Goal: Task Accomplishment & Management: Manage account settings

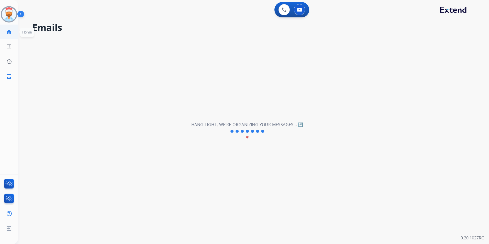
click at [7, 33] on mat-icon "home" at bounding box center [9, 32] width 6 height 6
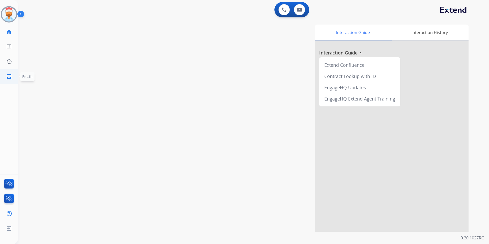
click at [6, 74] on mat-icon "inbox" at bounding box center [9, 76] width 6 height 6
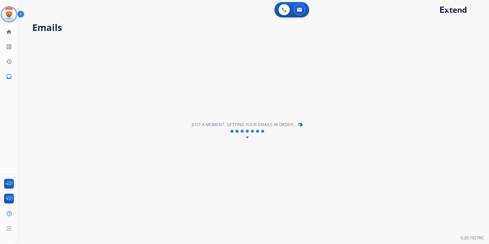
drag, startPoint x: 183, startPoint y: 68, endPoint x: 179, endPoint y: 67, distance: 4.0
click at [183, 68] on div "**********" at bounding box center [247, 131] width 459 height 226
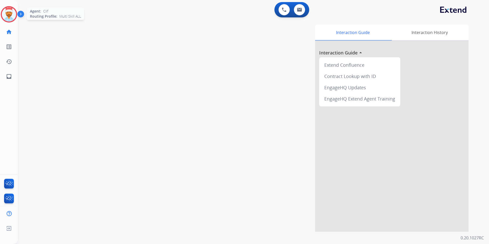
click at [10, 19] on img at bounding box center [9, 14] width 14 height 14
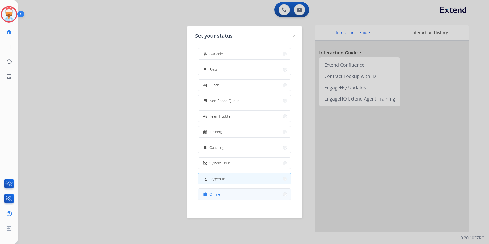
click at [229, 196] on button "work_off Offline" at bounding box center [244, 194] width 93 height 11
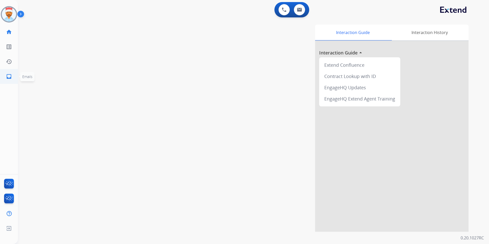
click at [8, 79] on mat-icon "inbox" at bounding box center [9, 76] width 6 height 6
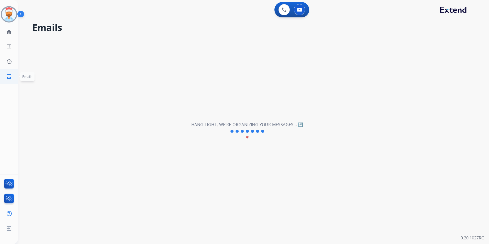
click at [11, 75] on mat-icon "inbox" at bounding box center [9, 76] width 6 height 6
click at [9, 31] on mat-icon "home" at bounding box center [9, 32] width 6 height 6
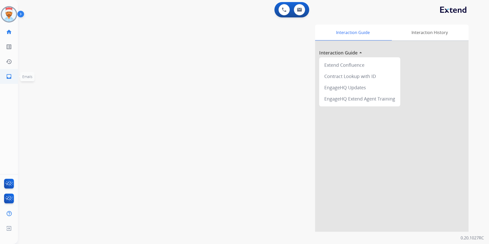
click at [10, 76] on mat-icon "inbox" at bounding box center [9, 76] width 6 height 6
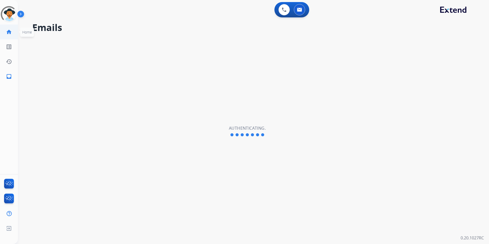
click at [11, 34] on mat-icon "home" at bounding box center [9, 32] width 6 height 6
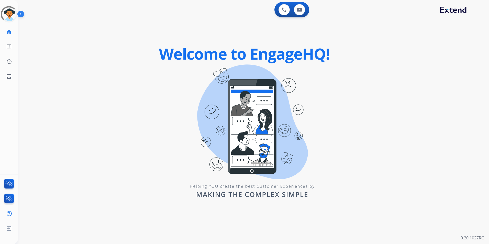
click at [11, 34] on mat-icon "home" at bounding box center [9, 32] width 6 height 6
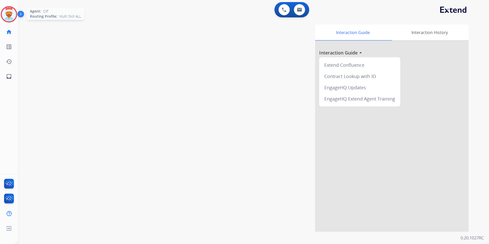
click at [13, 14] on img at bounding box center [9, 14] width 14 height 14
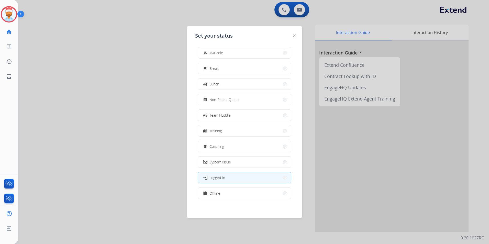
scroll to position [2, 0]
click at [238, 193] on button "work_off Offline" at bounding box center [244, 192] width 93 height 11
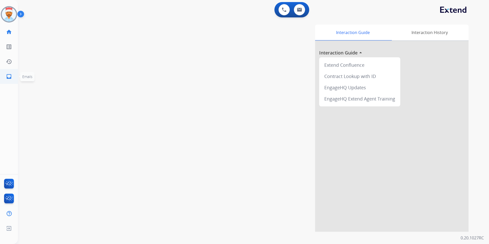
click at [8, 75] on mat-icon "inbox" at bounding box center [9, 76] width 6 height 6
select select "**********"
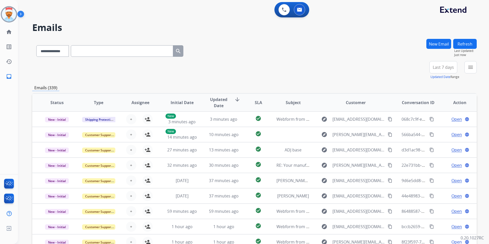
click at [454, 71] on button "Last 7 days" at bounding box center [444, 67] width 28 height 12
drag, startPoint x: 443, startPoint y: 128, endPoint x: 439, endPoint y: 122, distance: 7.0
click at [442, 128] on div "Last 90 days" at bounding box center [442, 130] width 28 height 8
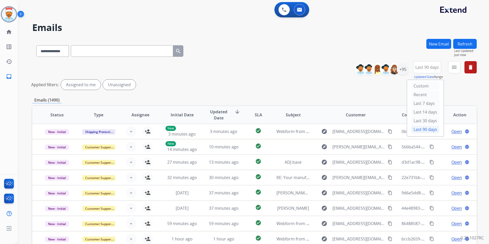
click at [459, 86] on div "Applied filters: Assigned to me Unassigned" at bounding box center [253, 85] width 445 height 10
click at [454, 70] on mat-icon "menu" at bounding box center [455, 67] width 6 height 6
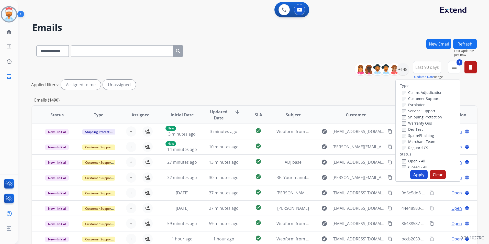
click at [402, 115] on label "Shipping Protection" at bounding box center [422, 117] width 40 height 5
click at [421, 176] on button "Apply" at bounding box center [419, 174] width 17 height 9
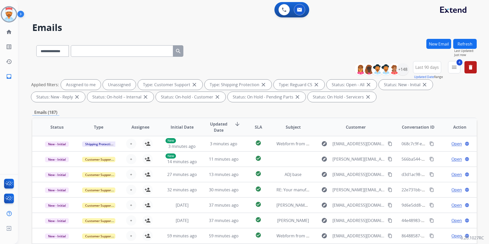
click at [453, 99] on div "Applied filters: Assigned to me Unassigned Type: Customer Support close Type: S…" at bounding box center [253, 91] width 445 height 23
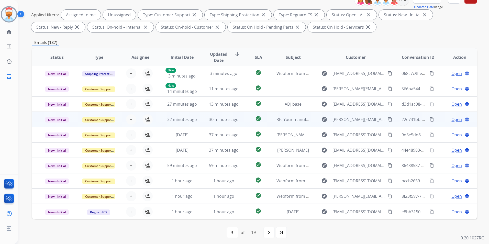
scroll to position [72, 0]
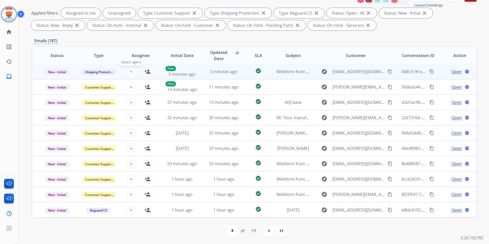
click at [130, 73] on span "+" at bounding box center [131, 72] width 2 height 6
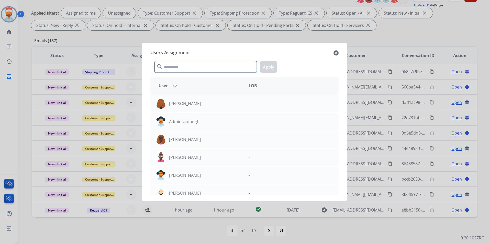
click at [183, 69] on input "text" at bounding box center [206, 67] width 102 height 12
click at [391, 46] on div at bounding box center [244, 122] width 489 height 244
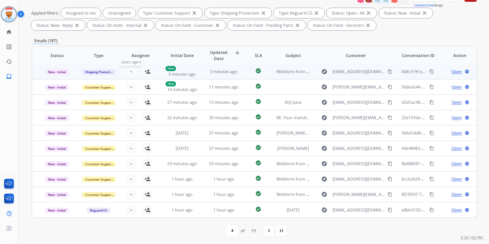
click at [127, 74] on button "+ Select agent" at bounding box center [131, 72] width 10 height 10
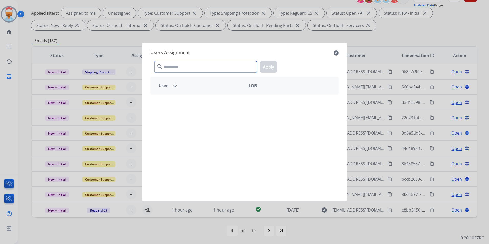
click at [189, 68] on input "text" at bounding box center [206, 67] width 102 height 12
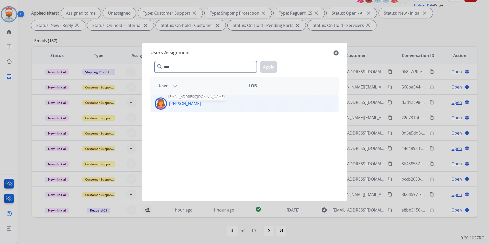
type input "****"
click at [190, 104] on p "[PERSON_NAME]" at bounding box center [185, 104] width 32 height 6
click at [269, 68] on button "Apply" at bounding box center [268, 67] width 17 height 12
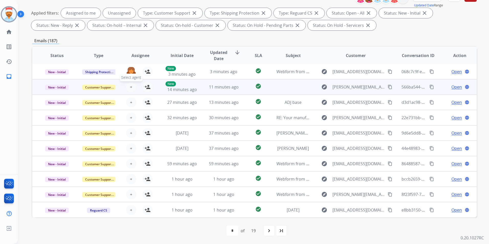
click at [131, 87] on span "+" at bounding box center [131, 87] width 2 height 6
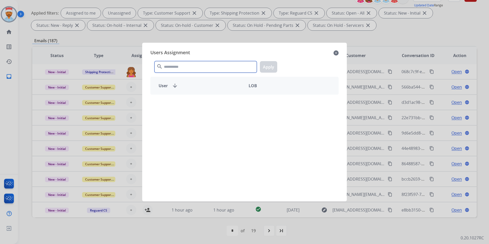
click at [173, 68] on input "text" at bounding box center [206, 67] width 102 height 12
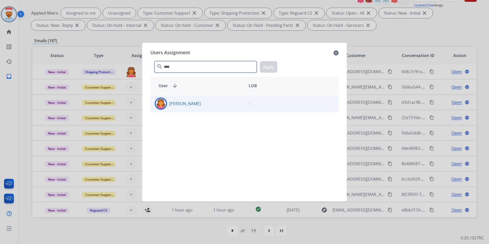
type input "****"
drag, startPoint x: 182, startPoint y: 107, endPoint x: 201, endPoint y: 104, distance: 19.1
click at [183, 107] on div "[PERSON_NAME]" at bounding box center [198, 104] width 94 height 12
click at [274, 68] on button "Apply" at bounding box center [268, 67] width 17 height 12
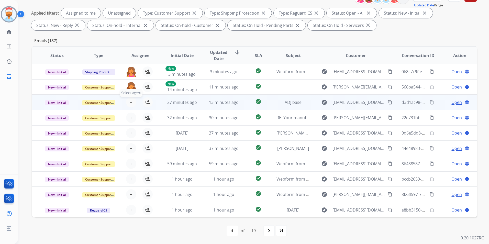
click at [130, 101] on span "+" at bounding box center [131, 102] width 2 height 6
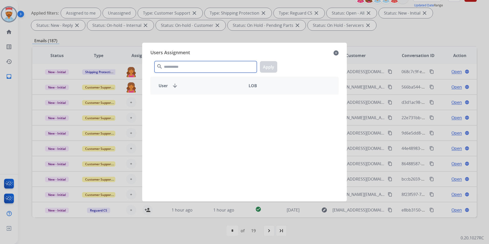
click at [177, 69] on input "text" at bounding box center [206, 67] width 102 height 12
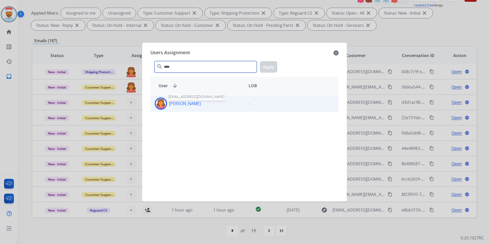
type input "****"
click at [181, 104] on p "[PERSON_NAME]" at bounding box center [185, 104] width 32 height 6
click at [266, 68] on button "Apply" at bounding box center [268, 67] width 17 height 12
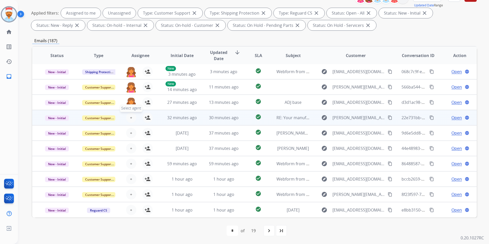
click at [130, 116] on span "+" at bounding box center [131, 118] width 2 height 6
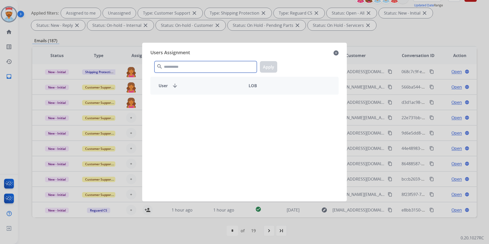
click at [176, 70] on input "text" at bounding box center [206, 67] width 102 height 12
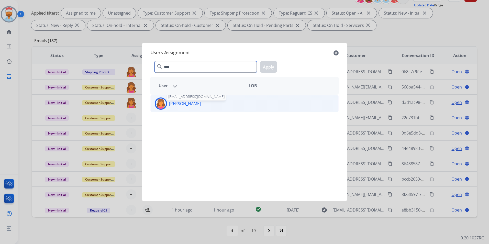
type input "****"
drag, startPoint x: 177, startPoint y: 104, endPoint x: 186, endPoint y: 104, distance: 9.5
click at [177, 104] on p "[PERSON_NAME]" at bounding box center [185, 104] width 32 height 6
drag, startPoint x: 265, startPoint y: 65, endPoint x: 207, endPoint y: 97, distance: 66.3
click at [265, 67] on button "Apply" at bounding box center [268, 67] width 17 height 12
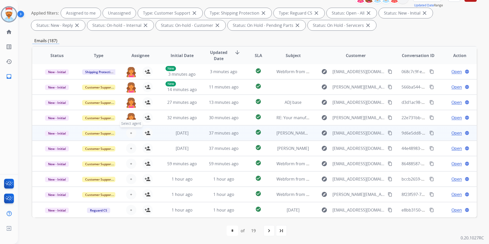
click at [131, 132] on span "+" at bounding box center [131, 133] width 2 height 6
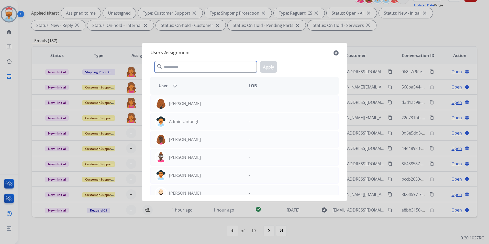
click at [197, 69] on input "text" at bounding box center [206, 67] width 102 height 12
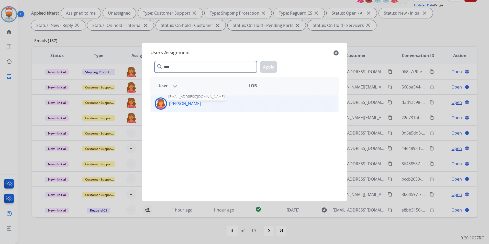
type input "****"
click at [187, 103] on p "[PERSON_NAME]" at bounding box center [185, 104] width 32 height 6
click at [268, 66] on button "Apply" at bounding box center [268, 67] width 17 height 12
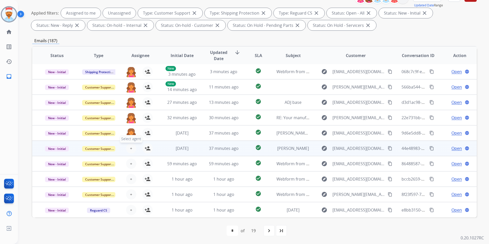
click at [127, 147] on button "+ Select agent" at bounding box center [131, 148] width 10 height 10
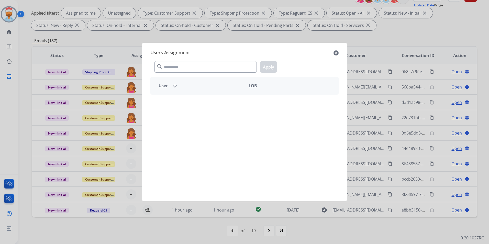
click at [190, 59] on div "search Apply" at bounding box center [245, 66] width 188 height 18
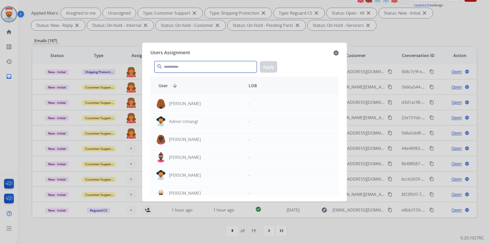
click at [189, 63] on input "text" at bounding box center [206, 67] width 102 height 12
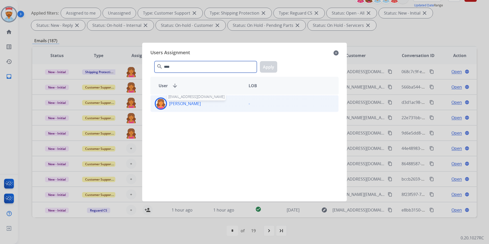
type input "****"
click at [185, 102] on p "[PERSON_NAME]" at bounding box center [185, 104] width 32 height 6
click at [262, 69] on button "Apply" at bounding box center [268, 67] width 17 height 12
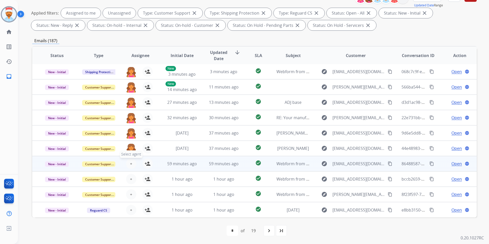
click at [129, 165] on button "+ Select agent" at bounding box center [131, 164] width 10 height 10
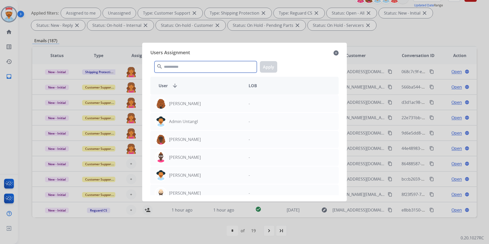
click at [187, 69] on input "text" at bounding box center [206, 67] width 102 height 12
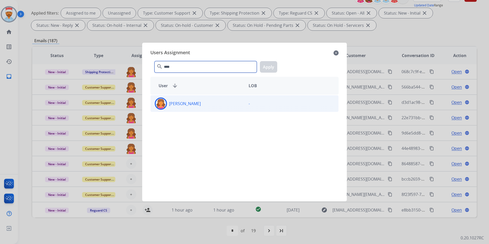
type input "****"
click at [185, 106] on p "[PERSON_NAME]" at bounding box center [185, 104] width 32 height 6
drag, startPoint x: 274, startPoint y: 66, endPoint x: 271, endPoint y: 66, distance: 3.1
click at [274, 66] on button "Apply" at bounding box center [268, 67] width 17 height 12
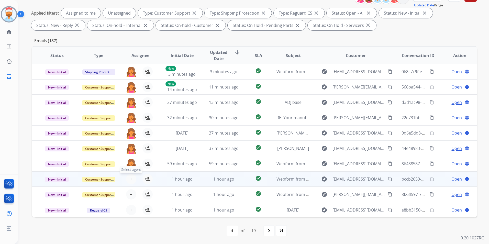
click at [132, 180] on button "+ Select agent" at bounding box center [131, 179] width 10 height 10
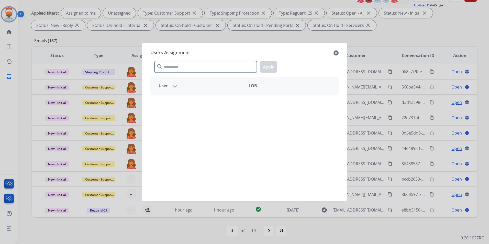
click at [187, 68] on input "text" at bounding box center [206, 67] width 102 height 12
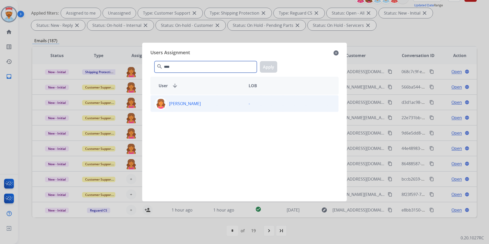
type input "****"
click at [186, 108] on div "[PERSON_NAME]" at bounding box center [198, 104] width 94 height 12
click at [270, 71] on button "Apply" at bounding box center [268, 67] width 17 height 12
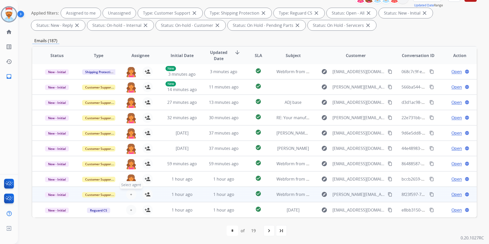
click at [132, 194] on button "+ Select agent" at bounding box center [131, 194] width 10 height 10
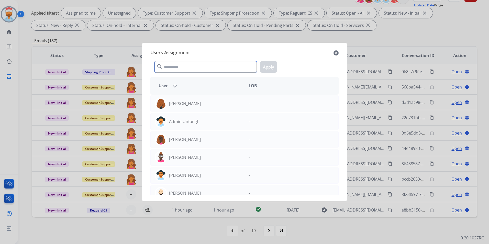
click at [197, 68] on input "text" at bounding box center [206, 67] width 102 height 12
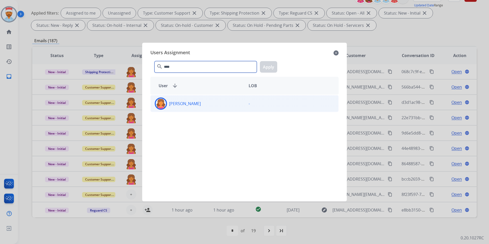
type input "****"
drag, startPoint x: 187, startPoint y: 106, endPoint x: 204, endPoint y: 102, distance: 17.1
click at [187, 106] on p "[PERSON_NAME]" at bounding box center [185, 104] width 32 height 6
click at [269, 65] on button "Apply" at bounding box center [268, 67] width 17 height 12
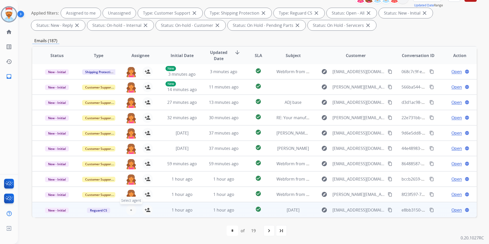
click at [133, 206] on div "+ Select agent person_add Assign to Me" at bounding box center [136, 210] width 33 height 10
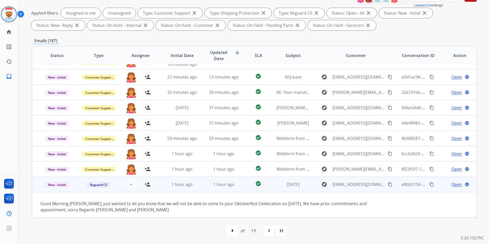
scroll to position [29, 0]
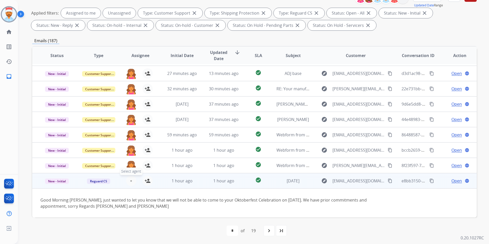
click at [130, 179] on span "+" at bounding box center [131, 181] width 2 height 6
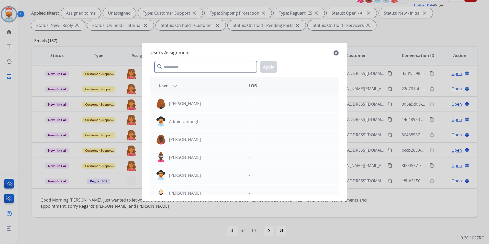
click at [197, 67] on input "text" at bounding box center [206, 67] width 102 height 12
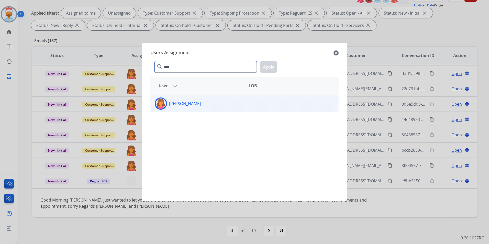
type input "****"
click at [189, 104] on p "[PERSON_NAME]" at bounding box center [185, 104] width 32 height 6
click at [267, 65] on button "Apply" at bounding box center [268, 67] width 17 height 12
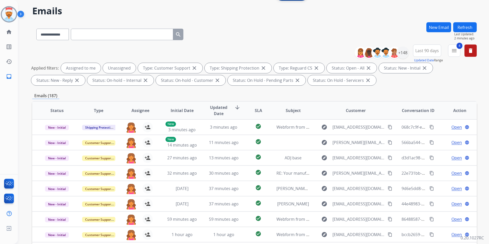
scroll to position [0, 0]
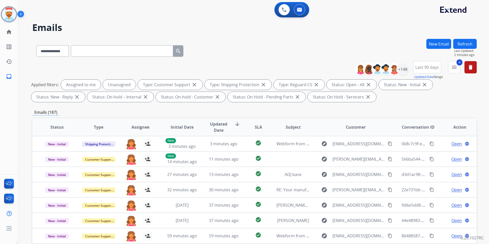
click at [469, 45] on button "Refresh" at bounding box center [466, 44] width 24 height 10
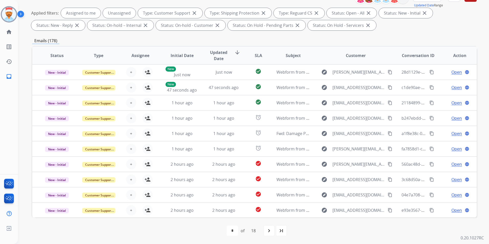
click at [259, 56] on span "SLA" at bounding box center [258, 55] width 7 height 6
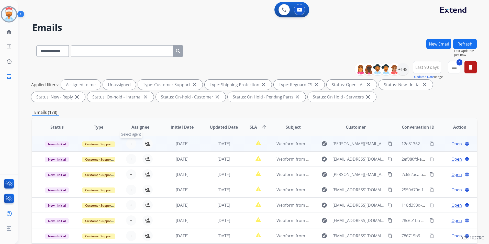
click at [130, 141] on span "+" at bounding box center [131, 144] width 2 height 6
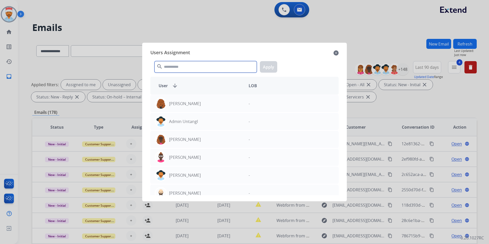
click at [181, 68] on input "text" at bounding box center [206, 67] width 102 height 12
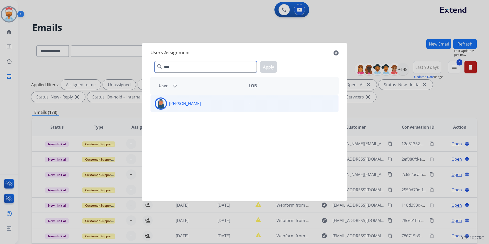
type input "****"
click at [184, 100] on div "[PERSON_NAME]" at bounding box center [198, 104] width 94 height 12
drag, startPoint x: 184, startPoint y: 100, endPoint x: 260, endPoint y: 75, distance: 80.1
click at [270, 66] on button "Apply" at bounding box center [268, 67] width 17 height 12
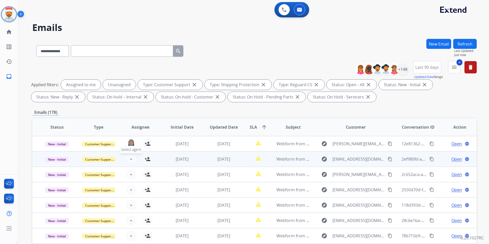
click at [131, 162] on span "+" at bounding box center [131, 159] width 2 height 6
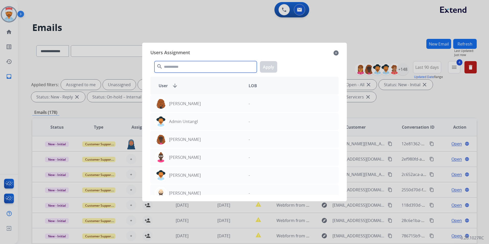
click at [183, 72] on input "text" at bounding box center [206, 67] width 102 height 12
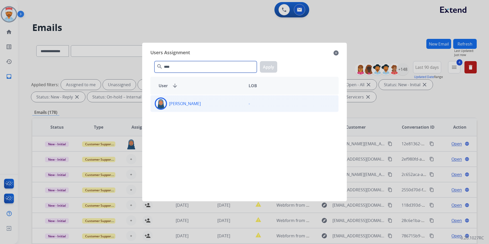
type input "****"
drag, startPoint x: 206, startPoint y: 104, endPoint x: 167, endPoint y: 106, distance: 38.5
click at [167, 106] on div "[PERSON_NAME]" at bounding box center [198, 104] width 94 height 12
drag, startPoint x: 167, startPoint y: 106, endPoint x: 176, endPoint y: 103, distance: 9.6
copy div "[PERSON_NAME]"
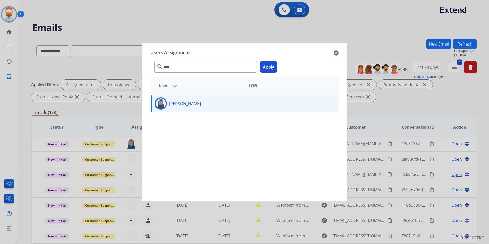
drag, startPoint x: 269, startPoint y: 68, endPoint x: 266, endPoint y: 70, distance: 3.3
click at [270, 68] on button "Apply" at bounding box center [268, 67] width 17 height 12
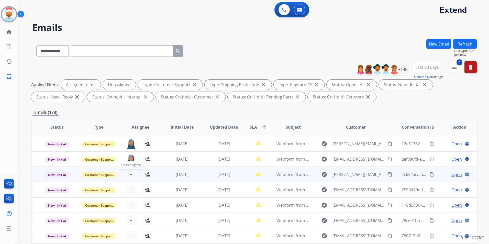
click at [134, 175] on button "+ Select agent" at bounding box center [131, 174] width 10 height 10
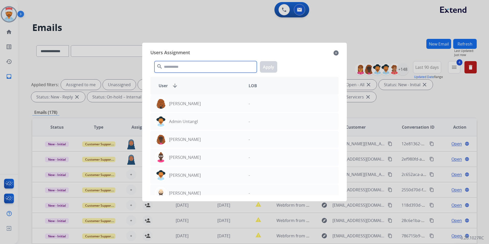
paste input "**********"
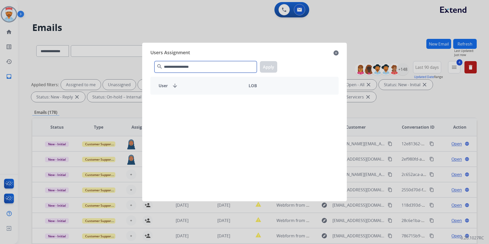
drag, startPoint x: 204, startPoint y: 69, endPoint x: 179, endPoint y: 69, distance: 24.6
click at [179, 69] on input "**********" at bounding box center [206, 67] width 102 height 12
type input "*****"
click at [334, 51] on mat-icon "close" at bounding box center [336, 53] width 5 height 6
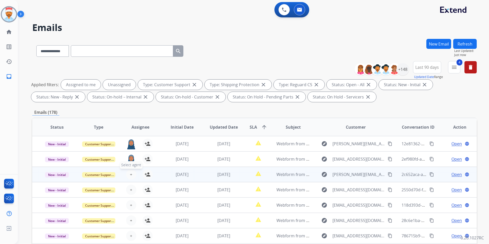
click at [131, 174] on span "+" at bounding box center [131, 175] width 2 height 6
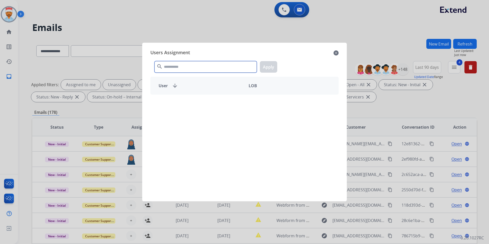
click at [200, 64] on input "text" at bounding box center [206, 67] width 102 height 12
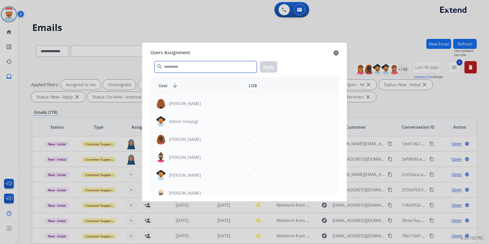
paste input "**********"
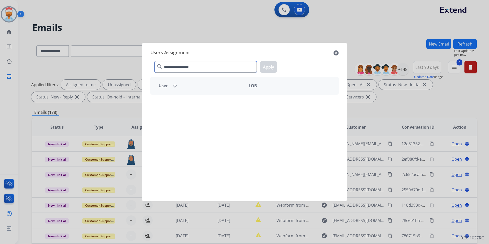
type input "**********"
click at [337, 52] on mat-icon "close" at bounding box center [336, 53] width 5 height 6
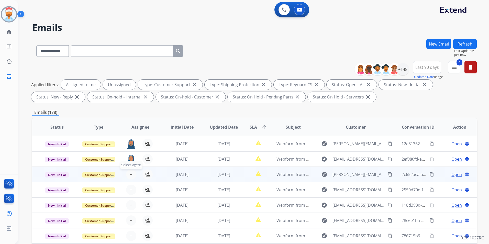
click at [132, 173] on button "+ Select agent" at bounding box center [131, 174] width 10 height 10
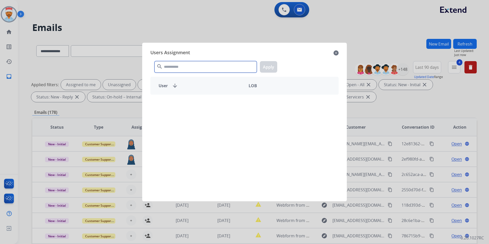
click at [202, 69] on input "text" at bounding box center [206, 67] width 102 height 12
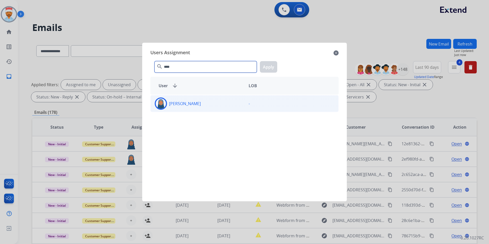
type input "****"
click at [194, 106] on p "[PERSON_NAME]" at bounding box center [185, 104] width 32 height 6
click at [265, 70] on button "Apply" at bounding box center [268, 67] width 17 height 12
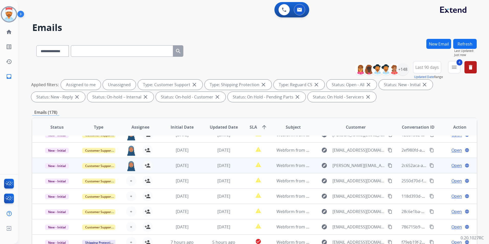
scroll to position [17, 0]
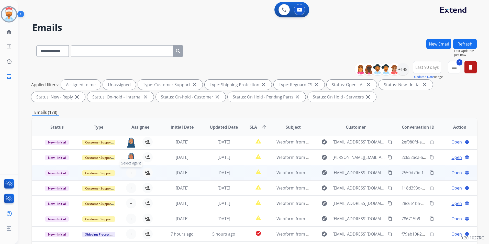
click at [129, 173] on button "+ Select agent" at bounding box center [131, 173] width 10 height 10
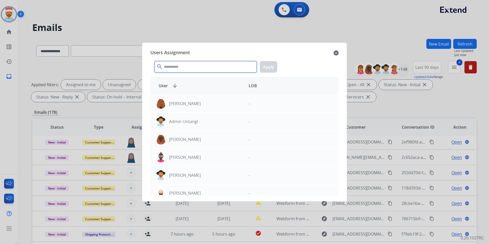
click at [175, 66] on input "text" at bounding box center [206, 67] width 102 height 12
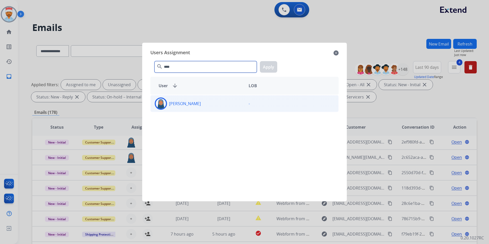
type input "****"
click at [184, 100] on div "[PERSON_NAME]" at bounding box center [198, 104] width 94 height 12
click at [270, 64] on button "Apply" at bounding box center [268, 67] width 17 height 12
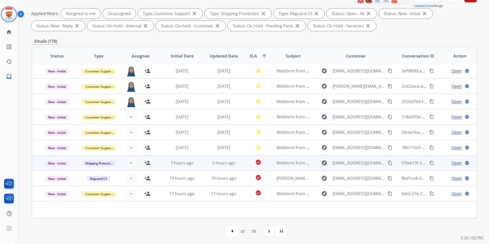
scroll to position [72, 0]
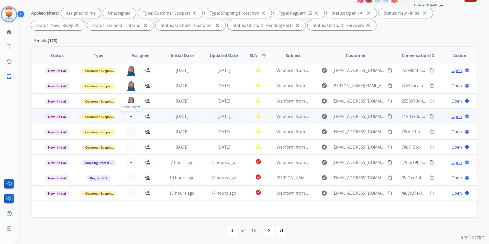
click at [126, 114] on button "+ Select agent" at bounding box center [131, 116] width 10 height 10
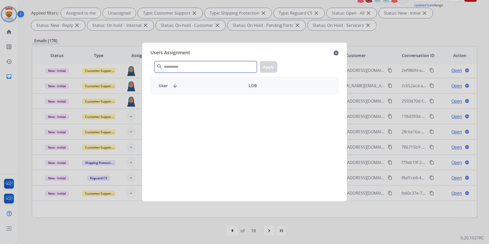
click at [168, 68] on input "text" at bounding box center [206, 67] width 102 height 12
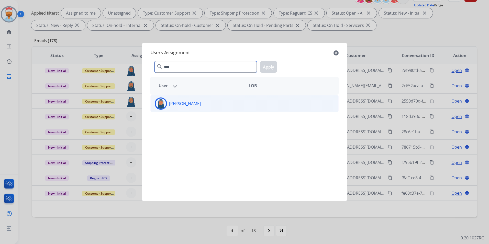
type input "****"
click at [182, 107] on div "[PERSON_NAME]" at bounding box center [198, 104] width 94 height 12
click at [266, 66] on button "Apply" at bounding box center [268, 67] width 17 height 12
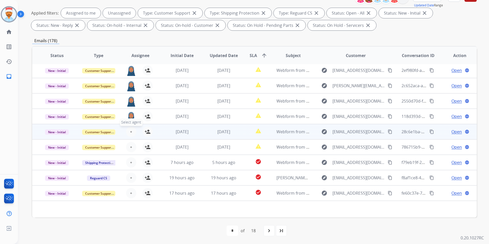
click at [134, 132] on button "+ Select agent" at bounding box center [131, 132] width 10 height 10
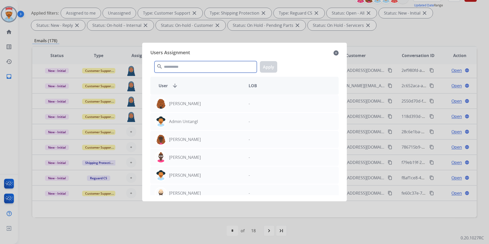
click at [190, 68] on input "text" at bounding box center [206, 67] width 102 height 12
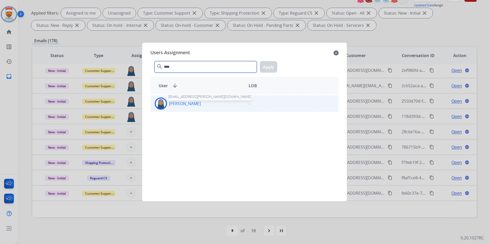
type input "****"
click at [190, 104] on p "[PERSON_NAME]" at bounding box center [185, 104] width 32 height 6
click at [271, 66] on button "Apply" at bounding box center [268, 67] width 17 height 12
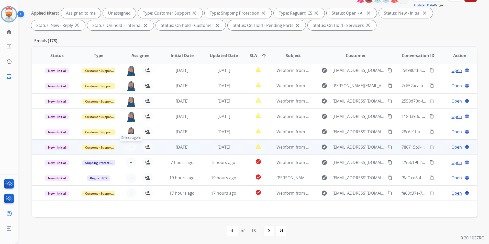
click at [131, 149] on span "+" at bounding box center [131, 147] width 2 height 6
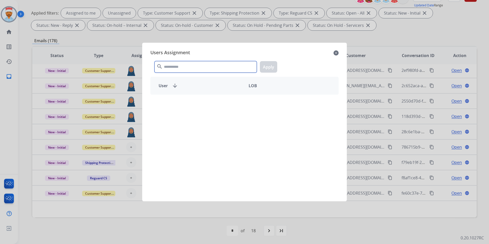
click at [187, 63] on input "text" at bounding box center [206, 67] width 102 height 12
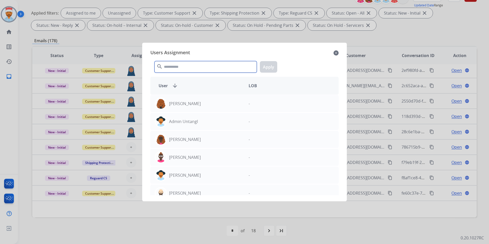
click at [188, 66] on input "text" at bounding box center [206, 67] width 102 height 12
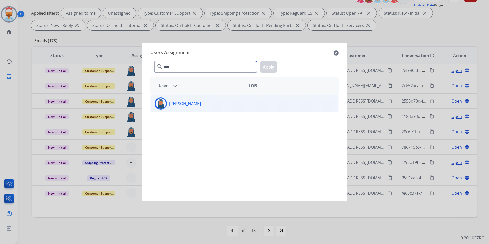
type input "****"
click at [191, 104] on p "[PERSON_NAME]" at bounding box center [185, 104] width 32 height 6
click at [268, 67] on button "Apply" at bounding box center [268, 67] width 17 height 12
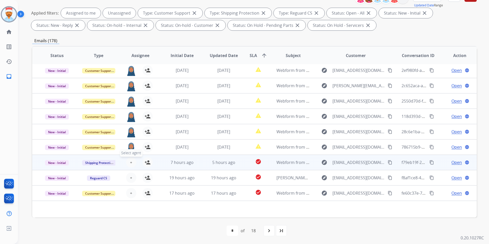
click at [130, 165] on span "+" at bounding box center [131, 162] width 2 height 6
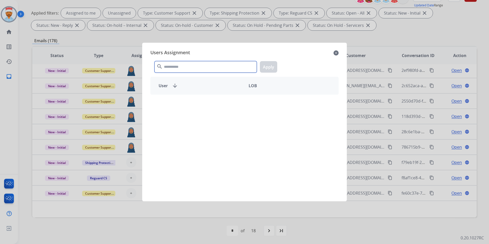
click at [197, 67] on input "text" at bounding box center [206, 67] width 102 height 12
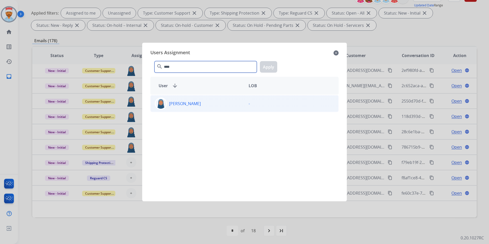
type input "****"
click at [189, 102] on p "[PERSON_NAME]" at bounding box center [185, 104] width 32 height 6
click at [268, 66] on button "Apply" at bounding box center [268, 67] width 17 height 12
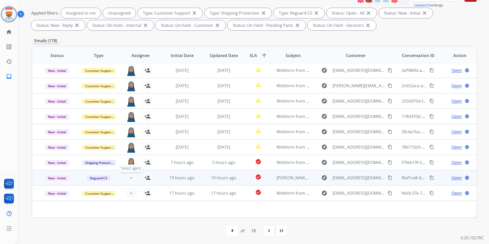
click at [132, 177] on button "+ Select agent" at bounding box center [131, 178] width 10 height 10
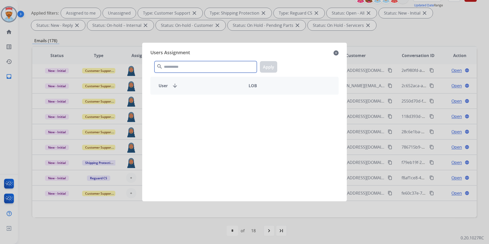
click at [212, 68] on input "text" at bounding box center [206, 67] width 102 height 12
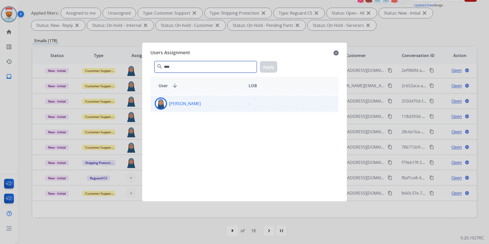
type input "****"
click at [193, 105] on p "[PERSON_NAME]" at bounding box center [185, 104] width 32 height 6
click at [270, 68] on button "Apply" at bounding box center [268, 67] width 17 height 12
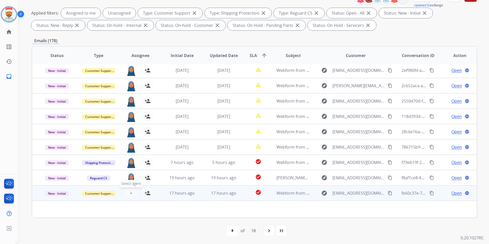
click at [132, 194] on button "+ Select agent" at bounding box center [131, 193] width 10 height 10
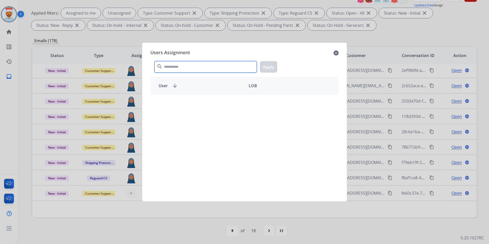
click at [199, 68] on input "text" at bounding box center [206, 67] width 102 height 12
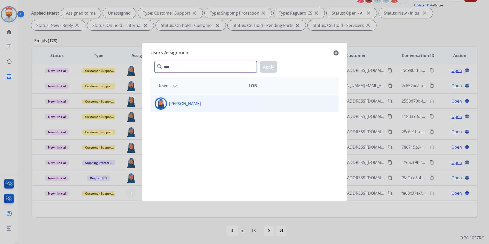
type input "****"
click at [188, 103] on p "[PERSON_NAME]" at bounding box center [185, 104] width 32 height 6
click at [269, 66] on button "Apply" at bounding box center [268, 67] width 17 height 12
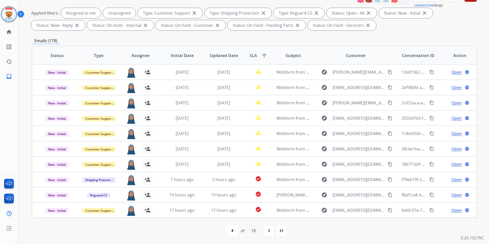
scroll to position [0, 0]
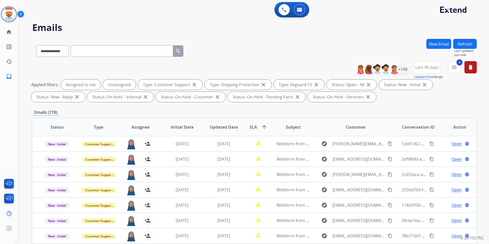
click at [468, 45] on button "Refresh" at bounding box center [466, 44] width 24 height 10
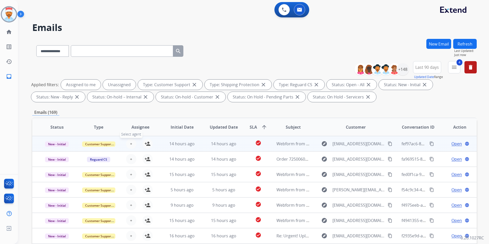
click at [130, 147] on button "+ Select agent" at bounding box center [131, 144] width 10 height 10
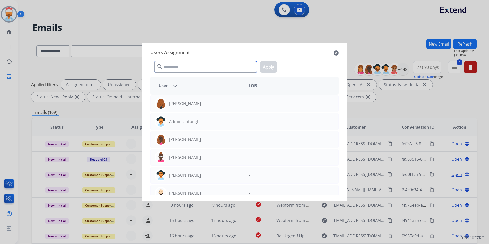
click at [191, 69] on input "text" at bounding box center [206, 67] width 102 height 12
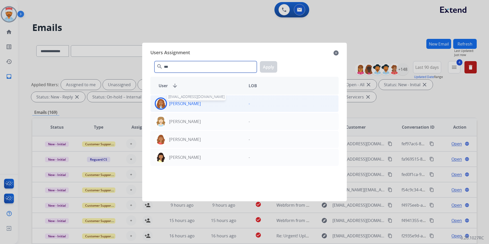
type input "***"
click at [193, 103] on p "[PERSON_NAME]" at bounding box center [185, 104] width 32 height 6
click at [278, 64] on div "*** search Apply" at bounding box center [245, 66] width 188 height 18
click at [273, 66] on button "Apply" at bounding box center [268, 67] width 17 height 12
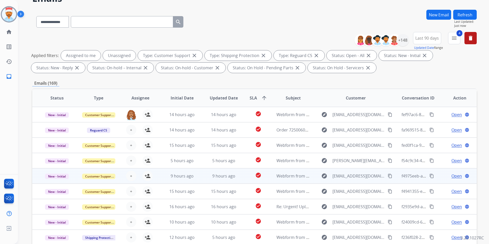
scroll to position [72, 0]
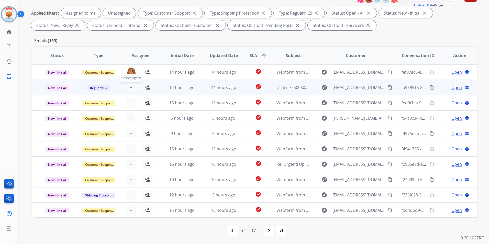
click at [129, 87] on button "+ Select agent" at bounding box center [131, 87] width 10 height 10
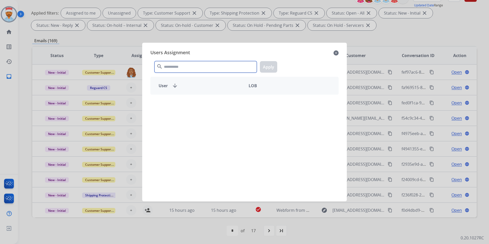
click at [172, 68] on input "text" at bounding box center [206, 67] width 102 height 12
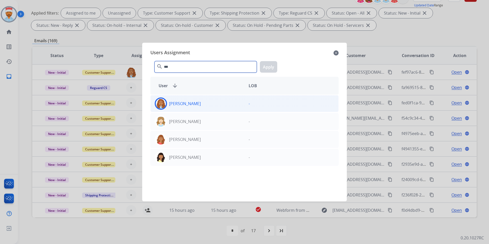
type input "***"
click at [182, 107] on div "[PERSON_NAME]" at bounding box center [198, 104] width 94 height 12
click at [273, 68] on button "Apply" at bounding box center [268, 67] width 17 height 12
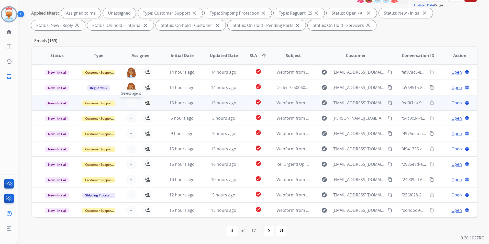
click at [131, 101] on span "+" at bounding box center [131, 103] width 2 height 6
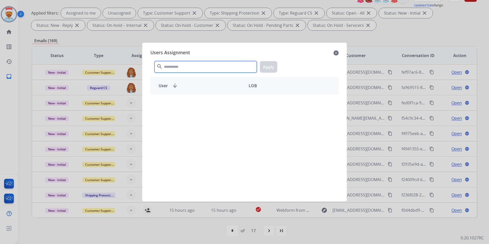
click at [176, 70] on input "text" at bounding box center [206, 67] width 102 height 12
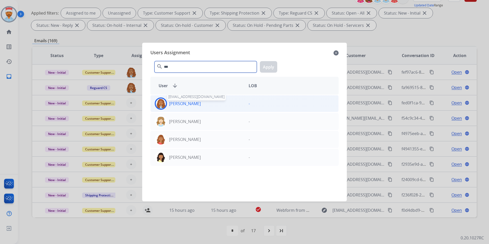
type input "***"
click at [188, 102] on p "[PERSON_NAME]" at bounding box center [185, 104] width 32 height 6
click at [265, 66] on button "Apply" at bounding box center [268, 67] width 17 height 12
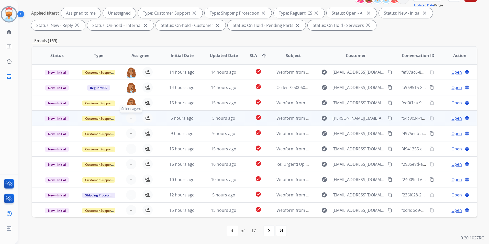
click at [132, 118] on button "+ Select agent" at bounding box center [131, 118] width 10 height 10
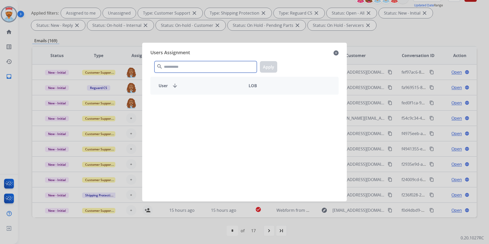
click at [185, 68] on input "text" at bounding box center [206, 67] width 102 height 12
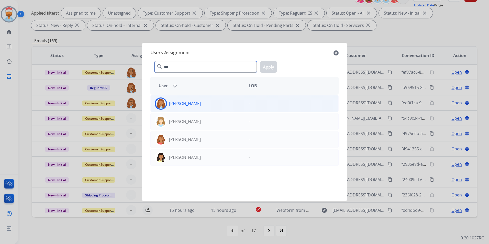
type input "***"
click at [173, 102] on p "[PERSON_NAME]" at bounding box center [185, 104] width 32 height 6
click at [268, 67] on button "Apply" at bounding box center [268, 67] width 17 height 12
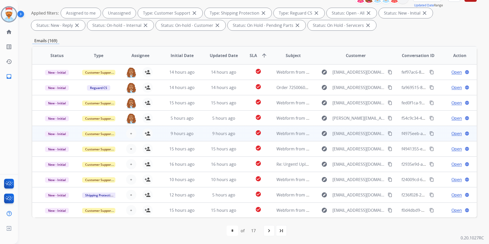
click at [125, 133] on div "+ Select agent person_add Assign to Me" at bounding box center [136, 134] width 33 height 10
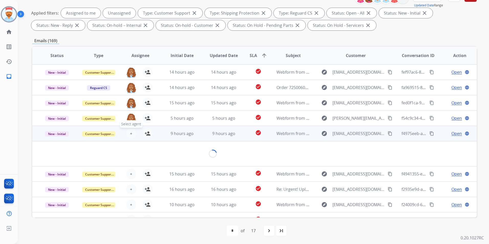
click at [128, 133] on button "+ Select agent" at bounding box center [131, 134] width 10 height 10
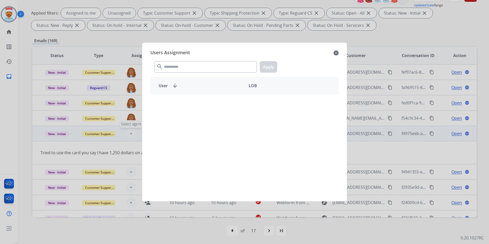
scroll to position [24, 0]
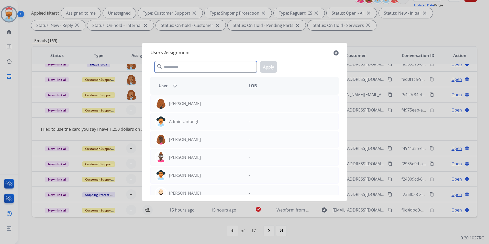
click at [198, 71] on input "text" at bounding box center [206, 67] width 102 height 12
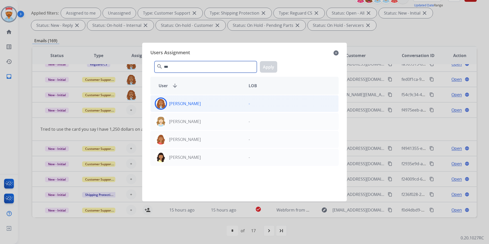
type input "***"
click at [217, 108] on div "[PERSON_NAME]" at bounding box center [198, 104] width 94 height 12
click at [267, 72] on button "Apply" at bounding box center [268, 67] width 17 height 12
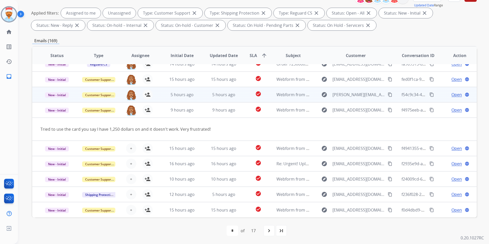
click at [158, 112] on td "9 hours ago" at bounding box center [178, 109] width 42 height 15
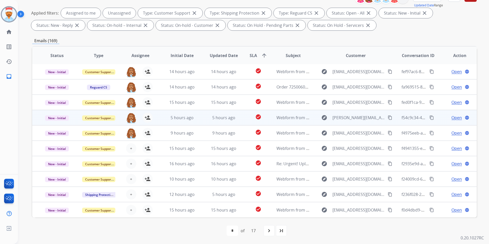
scroll to position [1, 0]
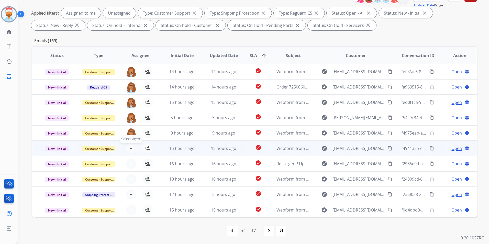
click at [134, 147] on button "+ Select agent" at bounding box center [131, 148] width 10 height 10
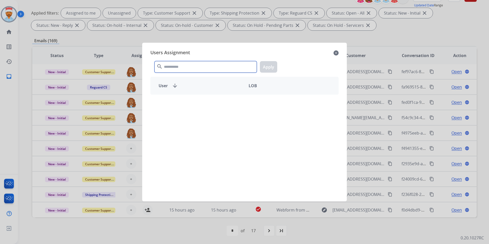
click at [182, 69] on input "text" at bounding box center [206, 67] width 102 height 12
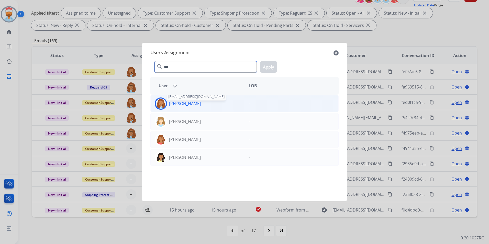
type input "***"
click at [180, 103] on p "[PERSON_NAME]" at bounding box center [185, 104] width 32 height 6
drag, startPoint x: 276, startPoint y: 65, endPoint x: 255, endPoint y: 82, distance: 27.4
click at [276, 65] on button "Apply" at bounding box center [268, 67] width 17 height 12
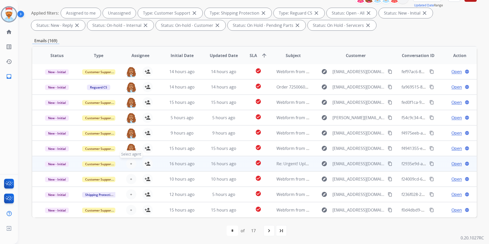
click at [131, 164] on span "+" at bounding box center [131, 164] width 2 height 6
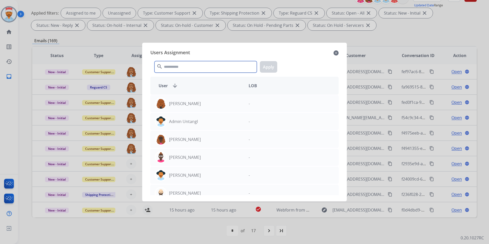
click at [204, 68] on input "text" at bounding box center [206, 67] width 102 height 12
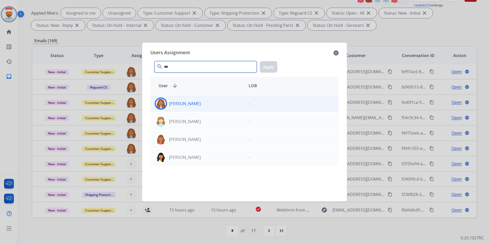
type input "***"
click at [178, 107] on div "[PERSON_NAME]" at bounding box center [198, 104] width 94 height 12
click at [275, 65] on button "Apply" at bounding box center [268, 67] width 17 height 12
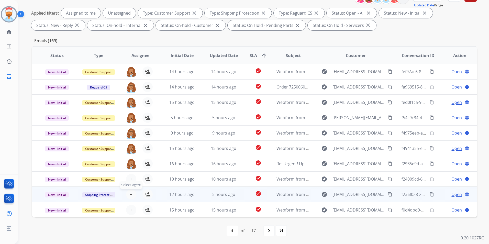
click at [129, 182] on span "Select agent" at bounding box center [131, 185] width 23 height 8
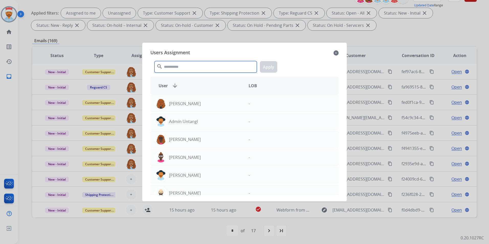
click at [197, 68] on input "text" at bounding box center [206, 67] width 102 height 12
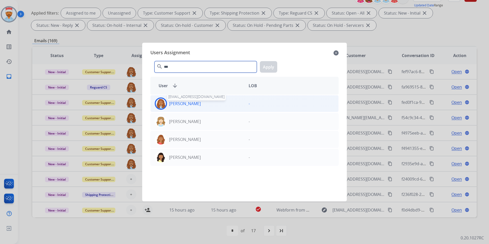
type input "***"
click at [188, 104] on p "[PERSON_NAME]" at bounding box center [185, 104] width 32 height 6
click at [273, 65] on button "Apply" at bounding box center [268, 67] width 17 height 12
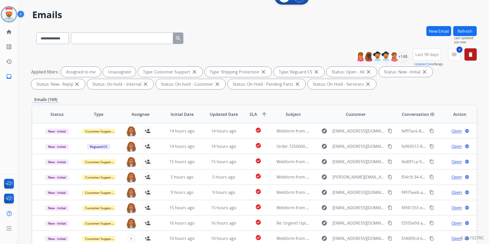
scroll to position [0, 0]
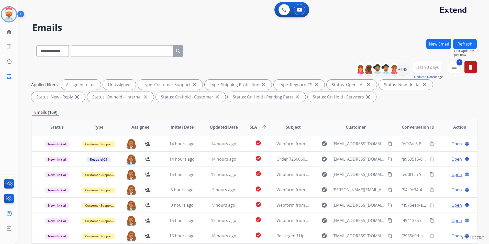
click at [467, 45] on button "Refresh" at bounding box center [466, 44] width 24 height 10
click at [455, 68] on mat-icon "menu" at bounding box center [455, 67] width 6 height 6
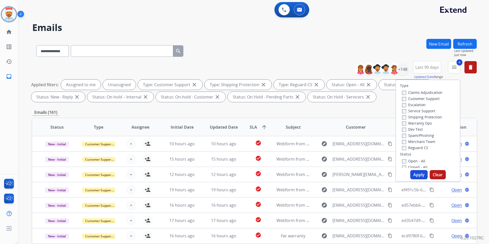
drag, startPoint x: 278, startPoint y: 60, endPoint x: 256, endPoint y: 63, distance: 22.2
click at [277, 60] on div "**********" at bounding box center [254, 50] width 445 height 22
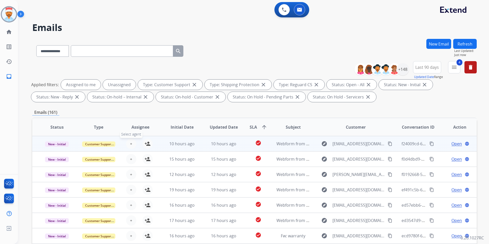
click at [131, 144] on span "+" at bounding box center [131, 144] width 2 height 6
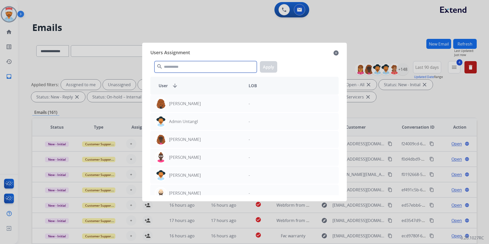
click at [187, 70] on input "text" at bounding box center [206, 67] width 102 height 12
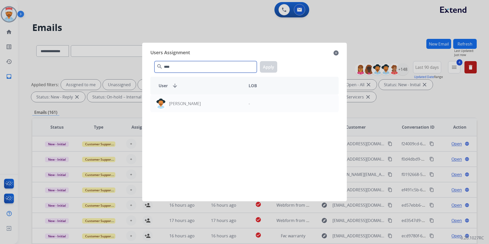
drag, startPoint x: 173, startPoint y: 68, endPoint x: 167, endPoint y: 67, distance: 6.2
click at [167, 67] on input "****" at bounding box center [206, 67] width 102 height 12
click at [177, 67] on input "****" at bounding box center [206, 67] width 102 height 12
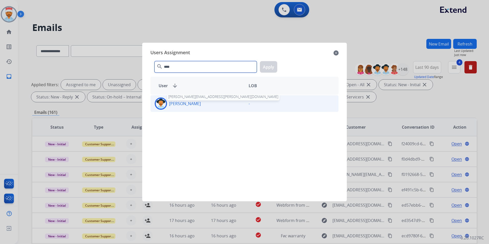
type input "****"
click at [175, 104] on p "[PERSON_NAME]" at bounding box center [185, 104] width 32 height 6
drag, startPoint x: 276, startPoint y: 67, endPoint x: 203, endPoint y: 119, distance: 89.8
click at [274, 67] on button "Apply" at bounding box center [268, 67] width 17 height 12
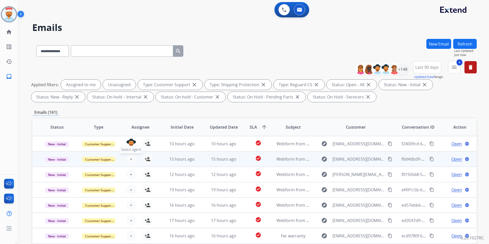
click at [127, 159] on button "+ Select agent" at bounding box center [131, 159] width 10 height 10
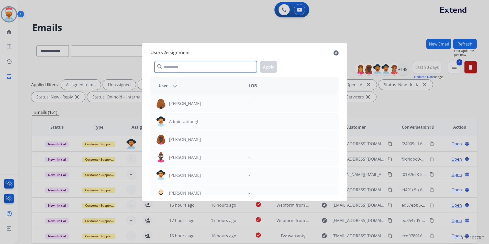
paste input "****"
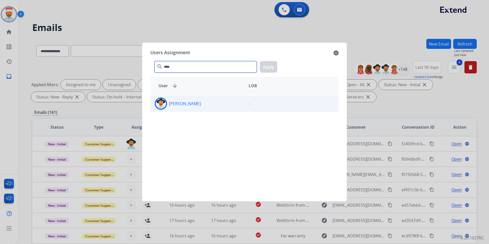
type input "****"
drag, startPoint x: 173, startPoint y: 106, endPoint x: 235, endPoint y: 81, distance: 66.7
click at [173, 106] on p "[PERSON_NAME]" at bounding box center [185, 104] width 32 height 6
click at [267, 68] on button "Apply" at bounding box center [268, 67] width 17 height 12
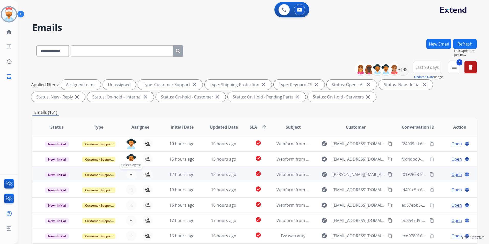
click at [131, 175] on span "+" at bounding box center [131, 175] width 2 height 6
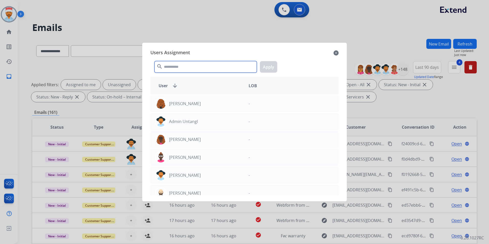
paste input "****"
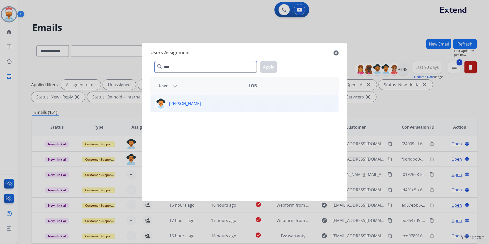
type input "****"
drag, startPoint x: 191, startPoint y: 104, endPoint x: 250, endPoint y: 76, distance: 65.3
click at [191, 103] on p "[PERSON_NAME]" at bounding box center [185, 104] width 32 height 6
click at [272, 67] on button "Apply" at bounding box center [268, 67] width 17 height 12
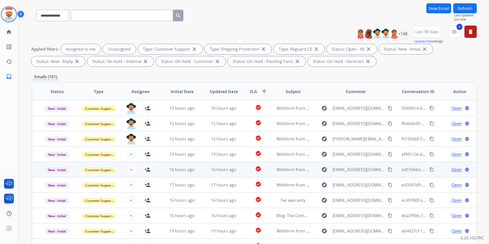
scroll to position [72, 0]
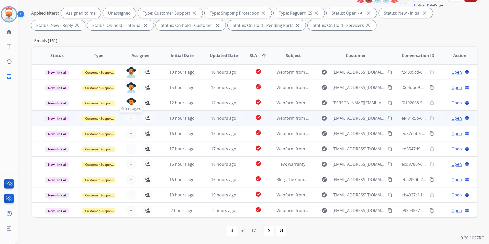
click at [134, 116] on button "+ Select agent" at bounding box center [131, 118] width 10 height 10
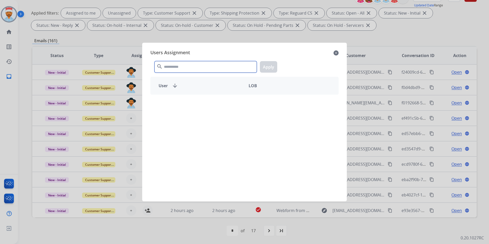
click at [196, 66] on input "text" at bounding box center [206, 67] width 102 height 12
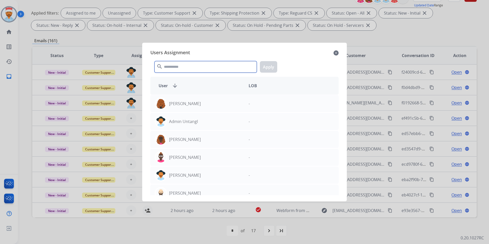
paste input "****"
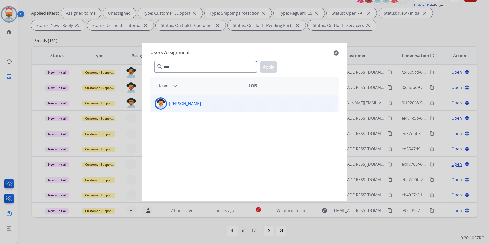
type input "****"
drag, startPoint x: 213, startPoint y: 106, endPoint x: 216, endPoint y: 101, distance: 5.4
click at [213, 105] on div "[PERSON_NAME]" at bounding box center [198, 104] width 94 height 12
click at [262, 70] on button "Apply" at bounding box center [268, 67] width 17 height 12
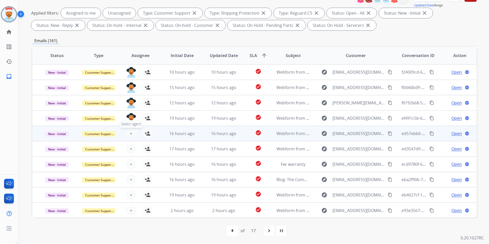
click at [130, 136] on span "+" at bounding box center [131, 134] width 2 height 6
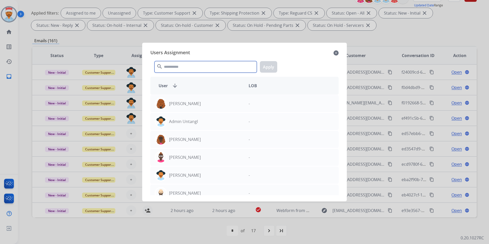
click at [191, 66] on input "text" at bounding box center [206, 67] width 102 height 12
paste input "****"
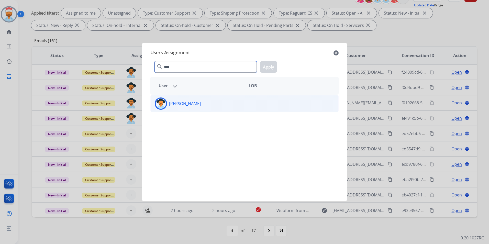
type input "****"
click at [242, 101] on div "[PERSON_NAME]" at bounding box center [198, 104] width 94 height 12
drag, startPoint x: 269, startPoint y: 63, endPoint x: 243, endPoint y: 93, distance: 39.7
click at [269, 63] on button "Apply" at bounding box center [268, 67] width 17 height 12
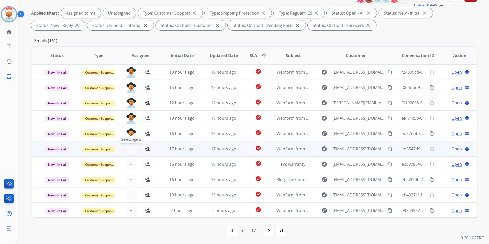
click at [132, 149] on button "+ Select agent" at bounding box center [131, 149] width 10 height 10
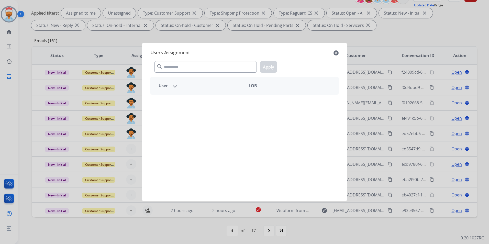
drag, startPoint x: 185, startPoint y: 60, endPoint x: 185, endPoint y: 64, distance: 4.4
click at [185, 60] on div "search Apply" at bounding box center [245, 66] width 188 height 18
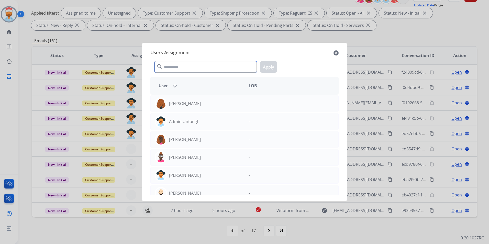
click at [185, 65] on input "text" at bounding box center [206, 67] width 102 height 12
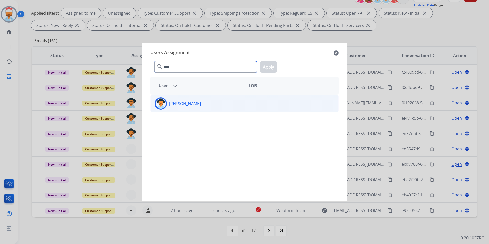
type input "****"
click at [194, 108] on div "[PERSON_NAME]" at bounding box center [198, 104] width 94 height 12
drag, startPoint x: 194, startPoint y: 108, endPoint x: 257, endPoint y: 78, distance: 69.2
click at [265, 69] on button "Apply" at bounding box center [268, 67] width 17 height 12
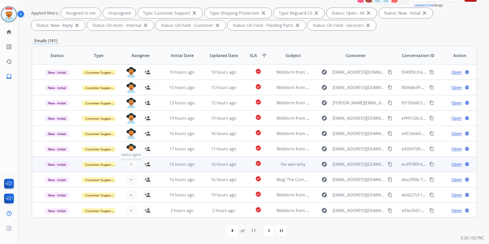
click at [131, 165] on span "+" at bounding box center [131, 164] width 2 height 6
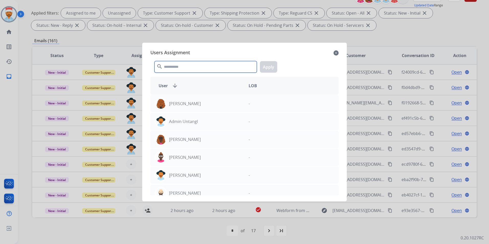
drag, startPoint x: 187, startPoint y: 61, endPoint x: 181, endPoint y: 68, distance: 9.1
paste input "****"
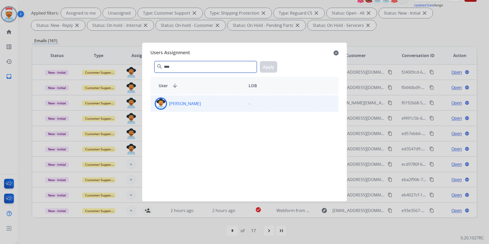
type input "****"
click at [210, 103] on div "[PERSON_NAME]" at bounding box center [198, 104] width 94 height 12
click at [265, 66] on button "Apply" at bounding box center [268, 67] width 17 height 12
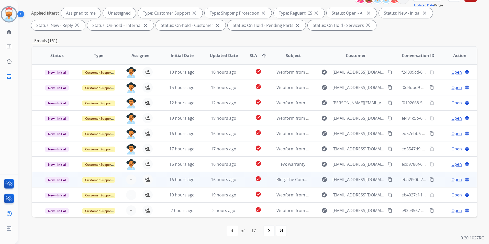
click at [125, 178] on div "+ Select agent person_add Assign to Me" at bounding box center [136, 180] width 33 height 10
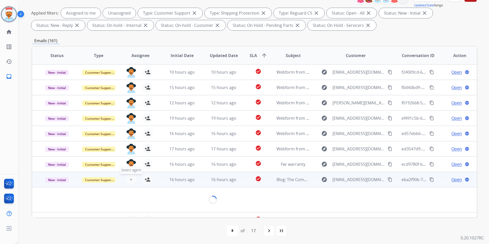
click at [131, 179] on button "+ Select agent" at bounding box center [131, 180] width 10 height 10
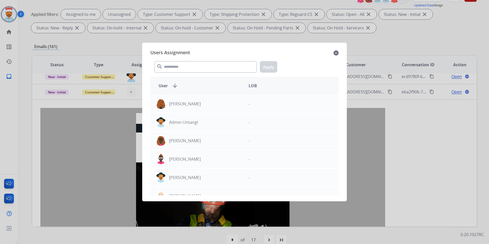
scroll to position [108, 0]
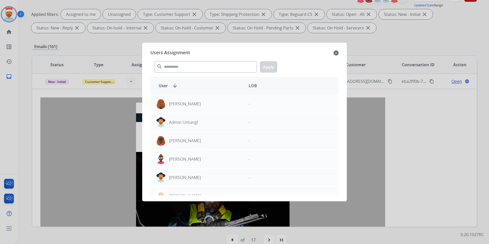
click at [338, 51] on mat-icon "close" at bounding box center [336, 53] width 5 height 6
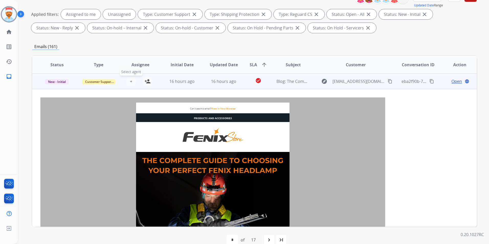
click at [131, 82] on span "+" at bounding box center [131, 81] width 2 height 6
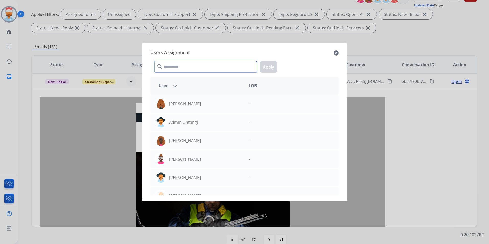
paste input "****"
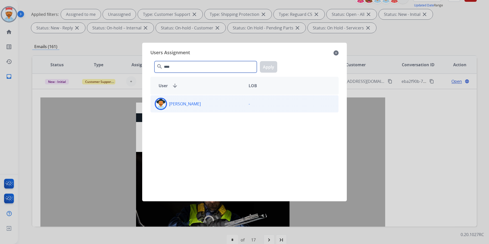
type input "****"
click at [224, 105] on div "[PERSON_NAME]" at bounding box center [198, 104] width 94 height 13
click at [274, 66] on button "Apply" at bounding box center [268, 67] width 17 height 12
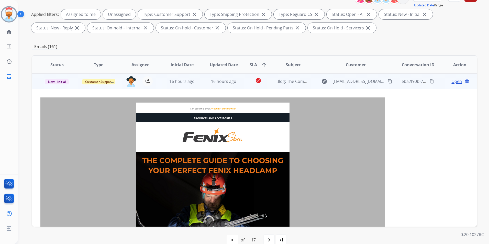
click at [162, 79] on td "16 hours ago" at bounding box center [178, 81] width 42 height 15
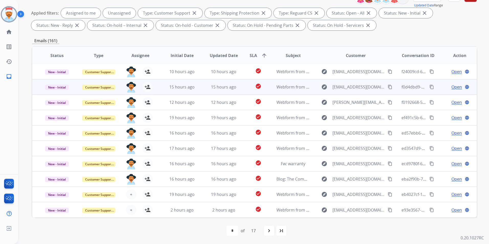
scroll to position [1, 0]
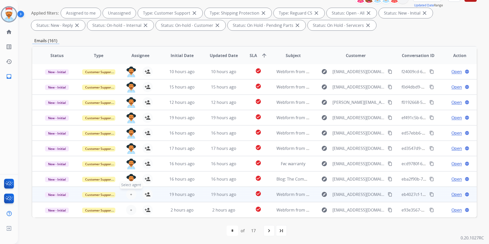
click at [132, 195] on button "+ Select agent" at bounding box center [131, 194] width 10 height 10
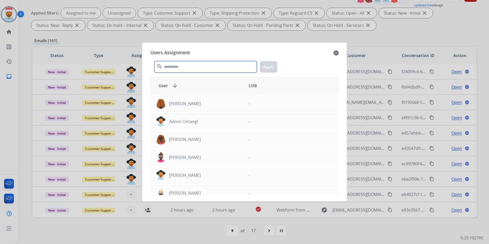
paste input "****"
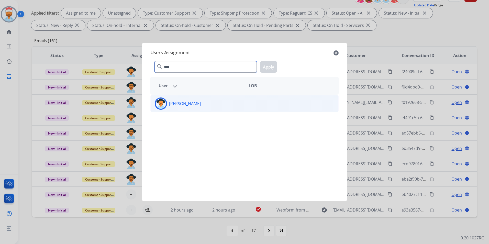
type input "****"
click at [222, 102] on div "[PERSON_NAME]" at bounding box center [198, 104] width 94 height 12
click at [269, 68] on button "Apply" at bounding box center [268, 67] width 17 height 12
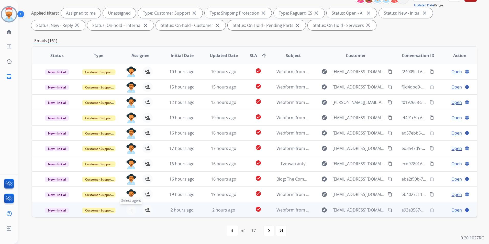
click at [130, 208] on span "+" at bounding box center [131, 210] width 2 height 6
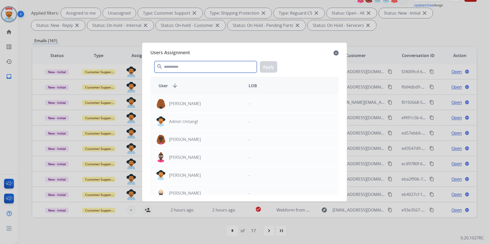
click at [191, 69] on input "text" at bounding box center [206, 67] width 102 height 12
paste input "****"
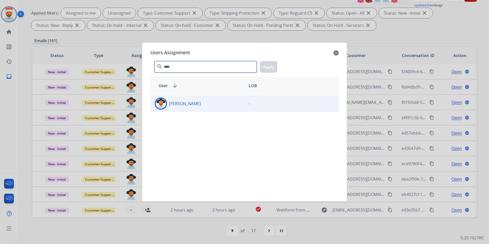
type input "****"
click at [209, 101] on div "[PERSON_NAME]" at bounding box center [198, 104] width 94 height 12
click at [258, 71] on div "**** search Apply" at bounding box center [245, 66] width 188 height 18
click at [263, 70] on button "Apply" at bounding box center [268, 67] width 17 height 12
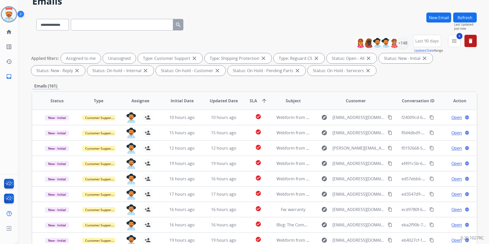
scroll to position [0, 0]
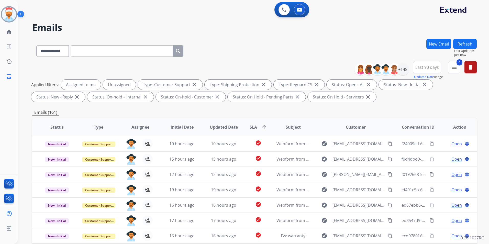
click at [466, 44] on button "Refresh" at bounding box center [466, 44] width 24 height 10
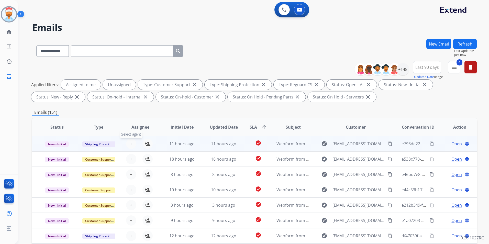
click at [130, 146] on span "+" at bounding box center [131, 144] width 2 height 6
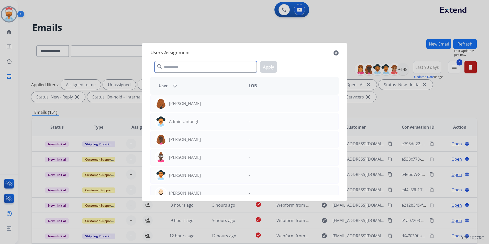
click at [180, 72] on input "text" at bounding box center [206, 67] width 102 height 12
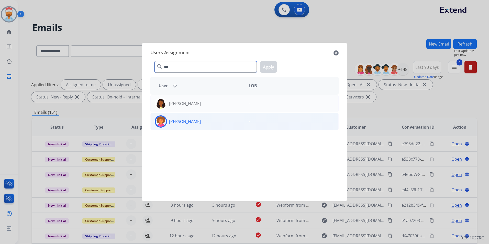
type input "***"
click at [176, 120] on p "[PERSON_NAME]" at bounding box center [185, 122] width 32 height 6
click at [267, 69] on button "Apply" at bounding box center [268, 67] width 17 height 12
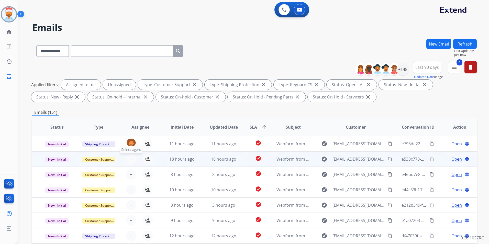
click at [131, 156] on button "+ Select agent" at bounding box center [131, 159] width 10 height 10
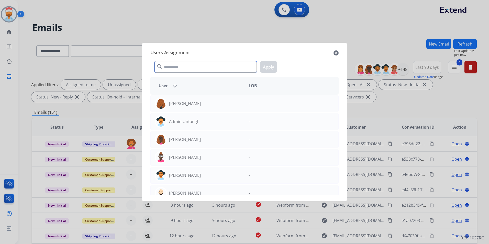
click at [183, 70] on input "text" at bounding box center [206, 67] width 102 height 12
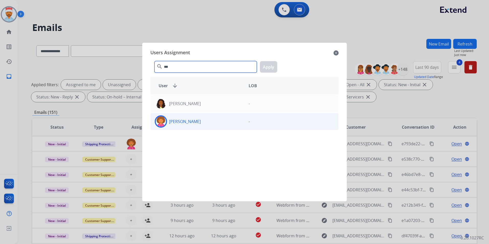
type input "***"
click at [181, 123] on div "[PERSON_NAME]" at bounding box center [198, 121] width 94 height 12
drag, startPoint x: 181, startPoint y: 123, endPoint x: 261, endPoint y: 79, distance: 91.3
click at [267, 71] on button "Apply" at bounding box center [268, 67] width 17 height 12
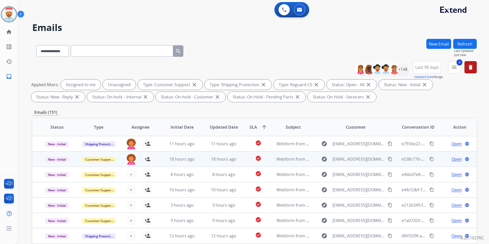
scroll to position [1, 0]
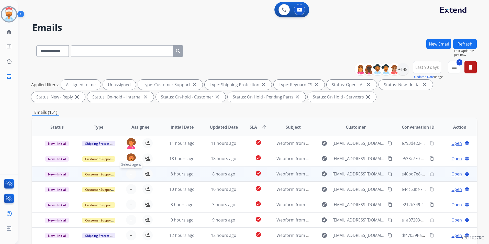
click at [129, 170] on button "+ Select agent" at bounding box center [131, 174] width 10 height 10
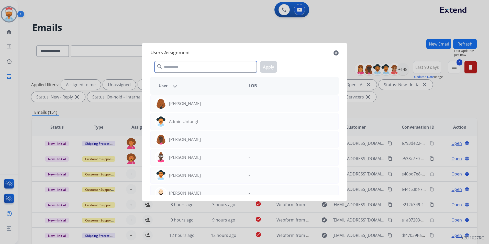
click at [182, 70] on input "text" at bounding box center [206, 67] width 102 height 12
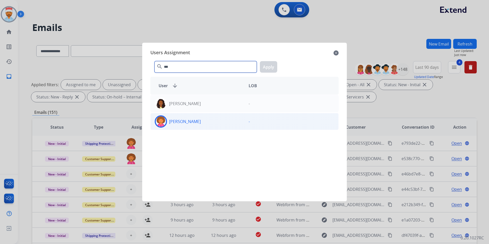
type input "***"
click at [181, 120] on p "[PERSON_NAME]" at bounding box center [185, 122] width 32 height 6
drag, startPoint x: 265, startPoint y: 68, endPoint x: 260, endPoint y: 82, distance: 14.7
click at [265, 68] on button "Apply" at bounding box center [268, 67] width 17 height 12
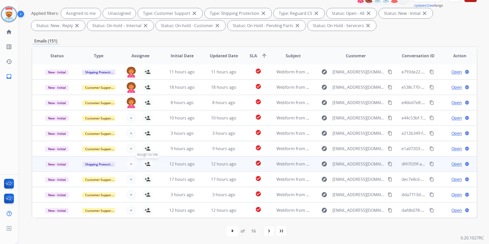
scroll to position [72, 0]
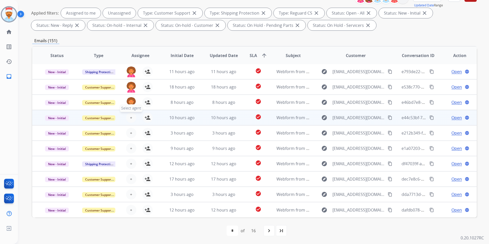
click at [128, 117] on button "+ Select agent" at bounding box center [131, 118] width 10 height 10
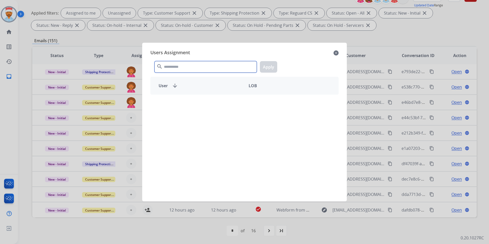
click at [185, 68] on input "text" at bounding box center [206, 67] width 102 height 12
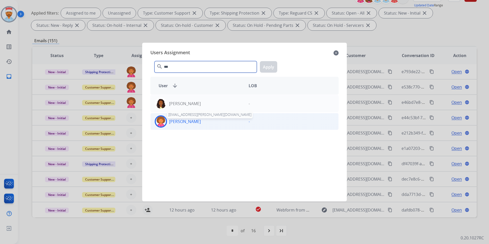
type input "***"
click at [181, 123] on p "[PERSON_NAME]" at bounding box center [185, 122] width 32 height 6
drag, startPoint x: 181, startPoint y: 123, endPoint x: 260, endPoint y: 79, distance: 90.8
click at [268, 70] on button "Apply" at bounding box center [268, 67] width 17 height 12
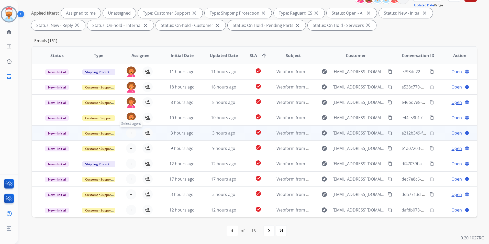
click at [132, 132] on button "+ Select agent" at bounding box center [131, 133] width 10 height 10
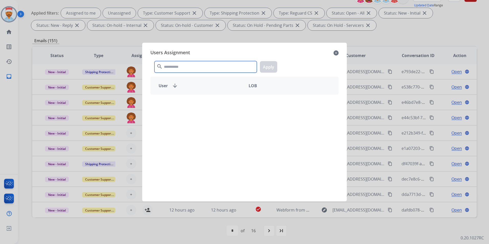
click at [197, 67] on input "text" at bounding box center [206, 67] width 102 height 12
type input "***"
click at [181, 119] on p "[PERSON_NAME]" at bounding box center [185, 122] width 32 height 6
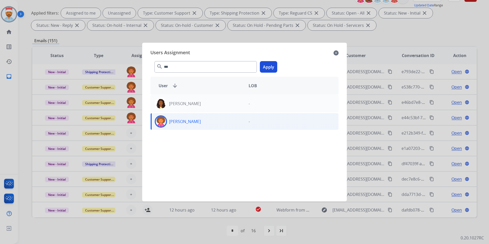
drag, startPoint x: 270, startPoint y: 67, endPoint x: 269, endPoint y: 72, distance: 5.3
click at [270, 68] on button "Apply" at bounding box center [268, 67] width 17 height 12
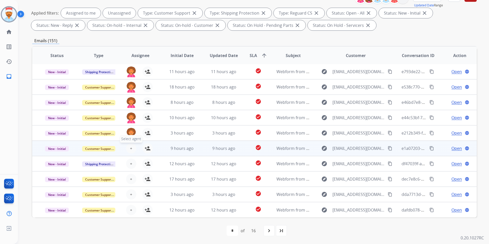
click at [133, 149] on button "+ Select agent" at bounding box center [131, 148] width 10 height 10
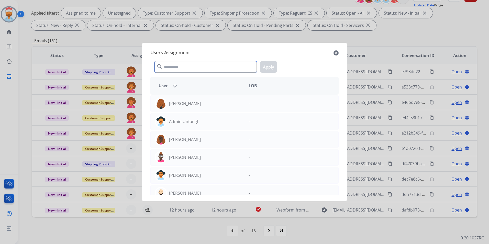
click at [210, 69] on input "text" at bounding box center [206, 67] width 102 height 12
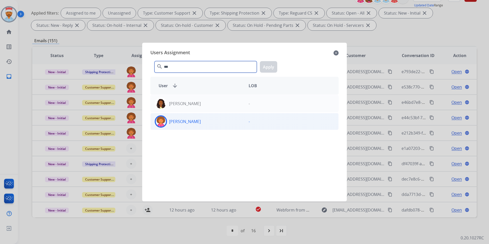
type input "***"
click at [185, 126] on div "[PERSON_NAME]" at bounding box center [198, 121] width 94 height 12
click at [267, 68] on button "Apply" at bounding box center [268, 67] width 17 height 12
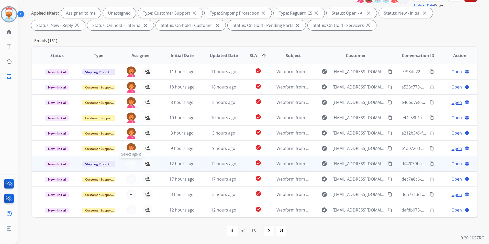
click at [132, 165] on button "+ Select agent" at bounding box center [131, 164] width 10 height 10
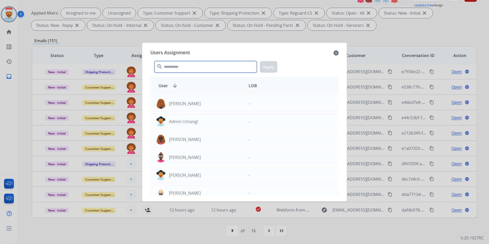
click at [190, 71] on input "text" at bounding box center [206, 67] width 102 height 12
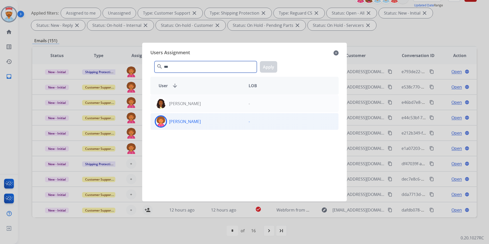
type input "***"
click at [175, 119] on p "[PERSON_NAME]" at bounding box center [185, 122] width 32 height 6
click at [269, 70] on button "Apply" at bounding box center [268, 67] width 17 height 12
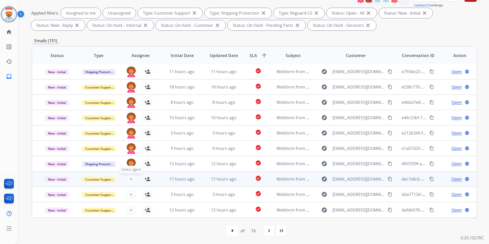
click at [133, 179] on button "+ Select agent" at bounding box center [131, 179] width 10 height 10
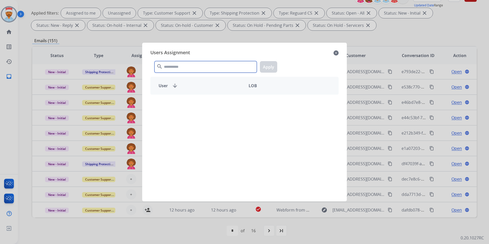
click at [211, 67] on input "text" at bounding box center [206, 67] width 102 height 12
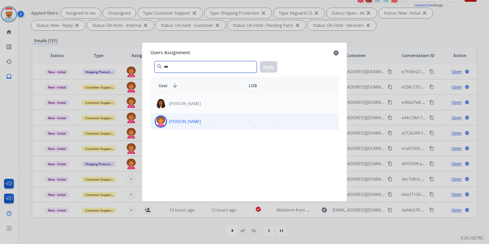
type input "***"
click at [183, 123] on p "[PERSON_NAME]" at bounding box center [185, 122] width 32 height 6
click at [272, 65] on button "Apply" at bounding box center [268, 67] width 17 height 12
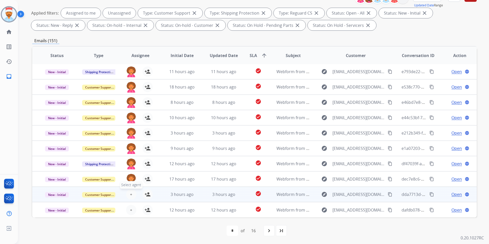
click at [131, 195] on button "+ Select agent" at bounding box center [131, 194] width 10 height 10
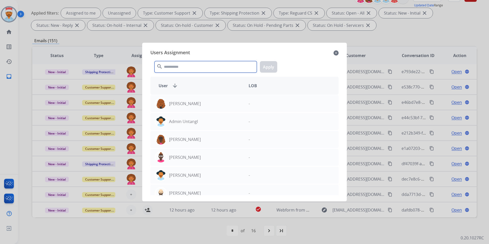
click at [198, 68] on input "text" at bounding box center [206, 67] width 102 height 12
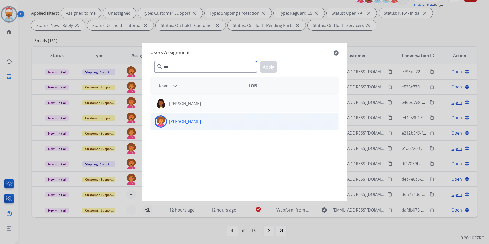
type input "***"
click at [177, 123] on p "[PERSON_NAME]" at bounding box center [185, 122] width 32 height 6
click at [266, 67] on button "Apply" at bounding box center [268, 67] width 17 height 12
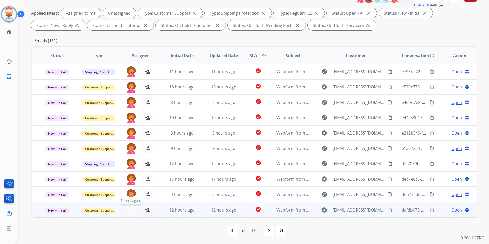
click at [130, 210] on span "+" at bounding box center [131, 210] width 2 height 6
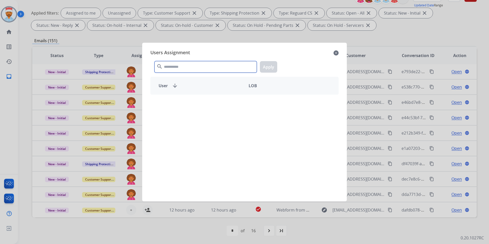
click at [207, 66] on input "text" at bounding box center [206, 67] width 102 height 12
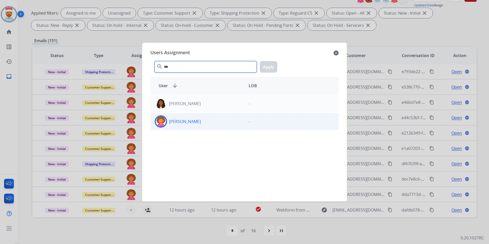
type input "***"
click at [194, 120] on div "[PERSON_NAME]" at bounding box center [198, 121] width 94 height 12
drag, startPoint x: 265, startPoint y: 67, endPoint x: 271, endPoint y: 72, distance: 7.8
click at [267, 67] on button "Apply" at bounding box center [268, 67] width 17 height 12
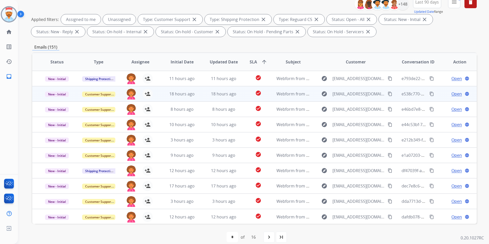
scroll to position [20, 0]
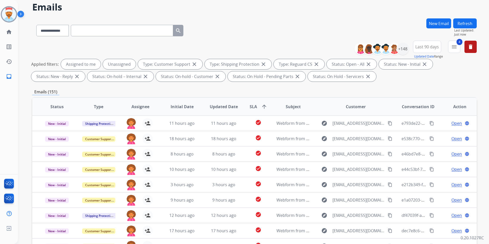
click at [472, 21] on button "Refresh" at bounding box center [466, 23] width 24 height 10
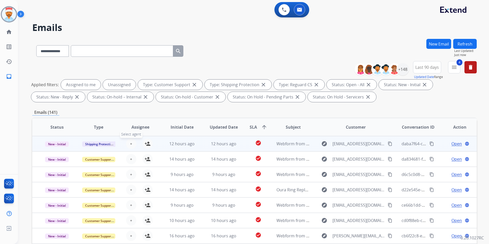
click at [131, 146] on span "+" at bounding box center [131, 144] width 2 height 6
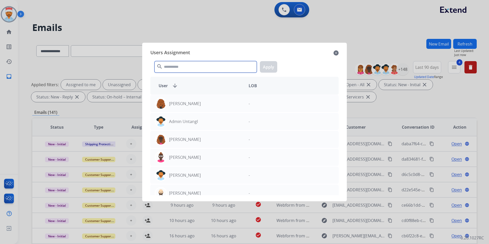
click at [186, 62] on input "text" at bounding box center [206, 67] width 102 height 12
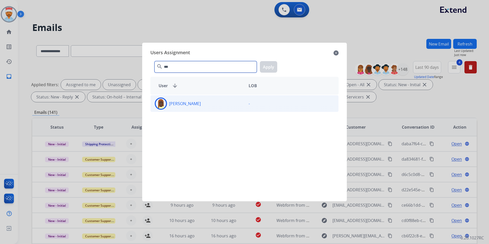
type input "***"
click at [183, 108] on div "[PERSON_NAME]" at bounding box center [198, 104] width 94 height 12
click at [268, 68] on button "Apply" at bounding box center [268, 67] width 17 height 12
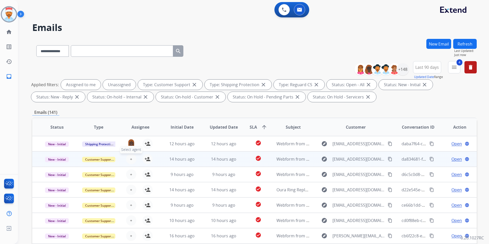
click at [131, 156] on span "+" at bounding box center [131, 159] width 2 height 6
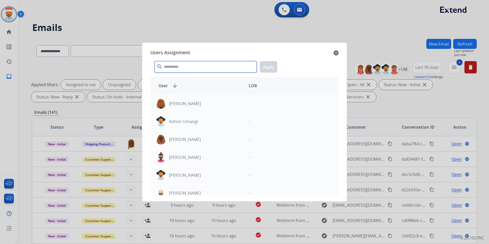
click at [190, 69] on input "text" at bounding box center [206, 67] width 102 height 12
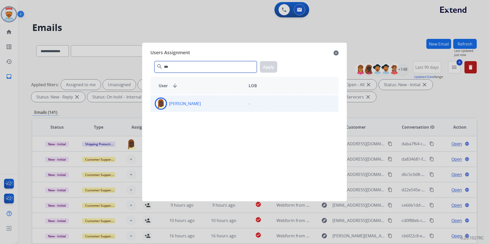
type input "***"
click at [214, 105] on div "[PERSON_NAME]" at bounding box center [198, 104] width 94 height 12
click at [266, 67] on button "Apply" at bounding box center [268, 67] width 17 height 12
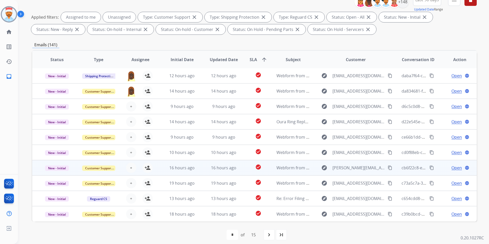
scroll to position [72, 0]
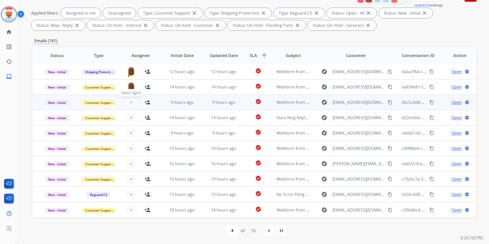
click at [130, 102] on span "+" at bounding box center [131, 102] width 2 height 6
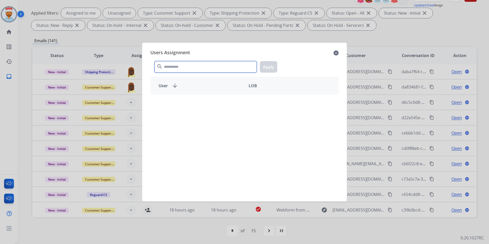
click at [178, 68] on input "text" at bounding box center [206, 67] width 102 height 12
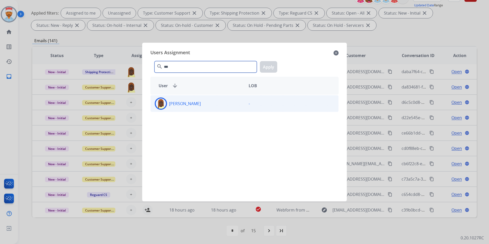
type input "***"
click at [182, 106] on p "[PERSON_NAME]" at bounding box center [185, 104] width 32 height 6
click at [264, 68] on button "Apply" at bounding box center [268, 67] width 17 height 12
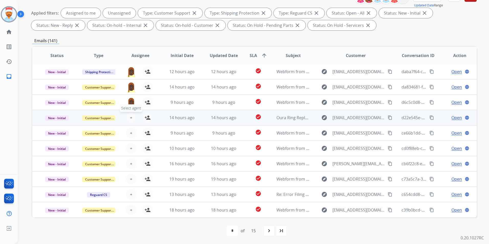
click at [131, 119] on span "+" at bounding box center [131, 118] width 2 height 6
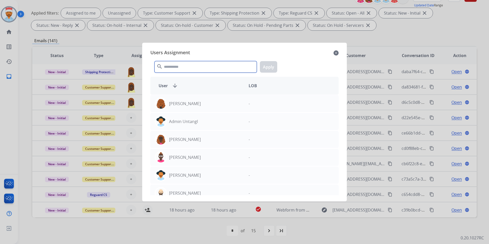
click at [182, 65] on input "text" at bounding box center [206, 67] width 102 height 12
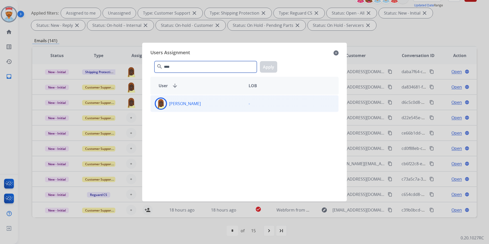
type input "****"
click at [187, 107] on div "[PERSON_NAME]" at bounding box center [198, 104] width 94 height 12
click at [261, 71] on button "Apply" at bounding box center [268, 67] width 17 height 12
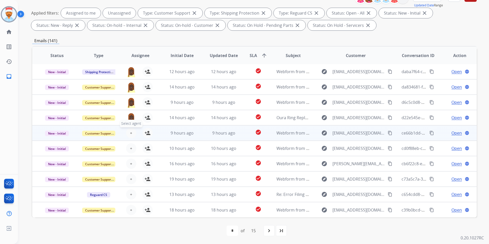
click at [133, 132] on button "+ Select agent" at bounding box center [131, 133] width 10 height 10
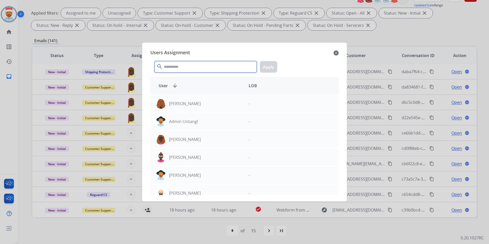
click at [178, 70] on input "text" at bounding box center [206, 67] width 102 height 12
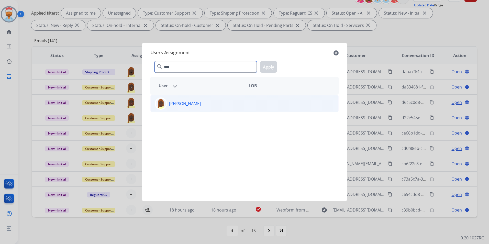
type input "****"
click at [202, 108] on div "[PERSON_NAME]" at bounding box center [198, 104] width 94 height 12
drag, startPoint x: 271, startPoint y: 66, endPoint x: 243, endPoint y: 92, distance: 37.9
click at [270, 66] on button "Apply" at bounding box center [268, 67] width 17 height 12
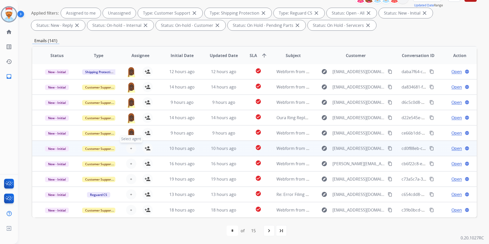
click at [131, 149] on span "+" at bounding box center [131, 148] width 2 height 6
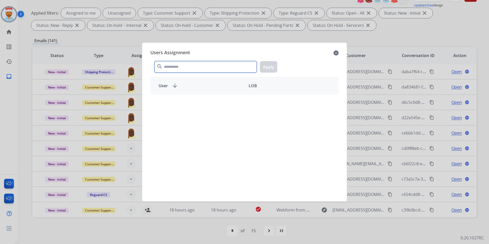
click at [187, 68] on input "text" at bounding box center [206, 67] width 102 height 12
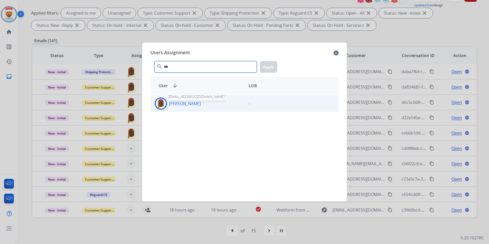
type input "***"
click at [193, 105] on p "[PERSON_NAME]" at bounding box center [185, 104] width 32 height 6
drag, startPoint x: 272, startPoint y: 70, endPoint x: 190, endPoint y: 132, distance: 102.0
click at [271, 70] on button "Apply" at bounding box center [268, 67] width 17 height 12
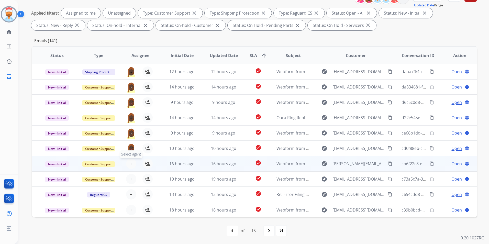
click at [128, 166] on button "+ Select agent" at bounding box center [131, 164] width 10 height 10
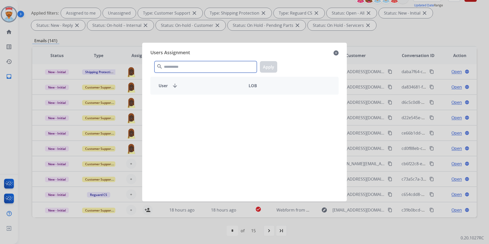
click at [185, 65] on input "text" at bounding box center [206, 67] width 102 height 12
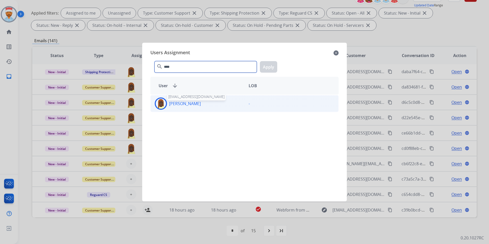
type input "****"
click at [171, 103] on p "[PERSON_NAME]" at bounding box center [185, 104] width 32 height 6
click at [264, 66] on button "Apply" at bounding box center [268, 67] width 17 height 12
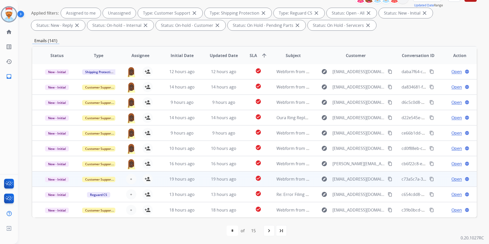
drag, startPoint x: 136, startPoint y: 180, endPoint x: 134, endPoint y: 179, distance: 2.7
click at [136, 179] on div "+ Select agent person_add Assign to Me" at bounding box center [136, 179] width 33 height 10
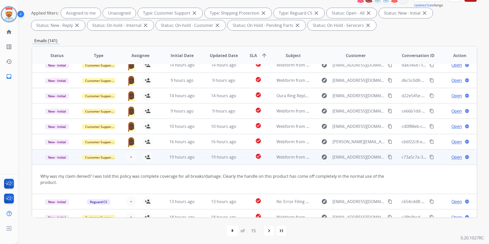
scroll to position [30, 0]
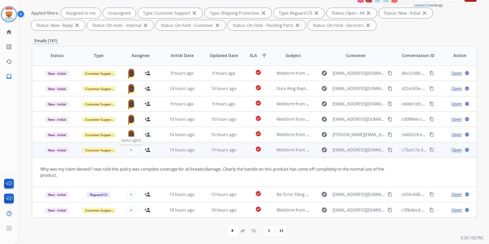
click at [131, 153] on span "+" at bounding box center [131, 150] width 2 height 6
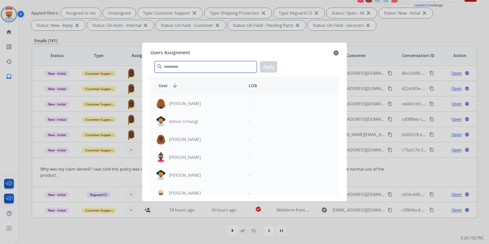
click at [223, 65] on input "text" at bounding box center [206, 67] width 102 height 12
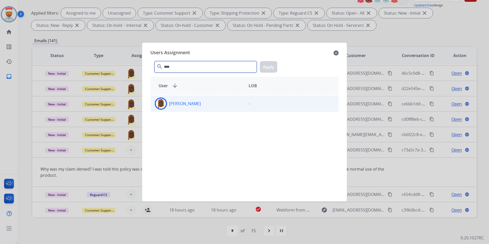
type input "****"
click at [200, 101] on p "[PERSON_NAME]" at bounding box center [185, 104] width 32 height 6
drag, startPoint x: 274, startPoint y: 64, endPoint x: 271, endPoint y: 66, distance: 3.5
click at [274, 64] on button "Apply" at bounding box center [268, 67] width 17 height 12
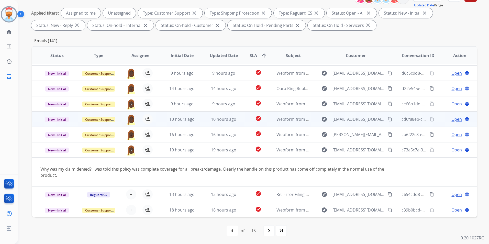
click at [157, 149] on td "19 hours ago" at bounding box center [178, 149] width 42 height 15
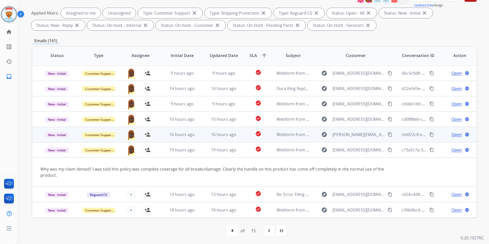
scroll to position [1, 0]
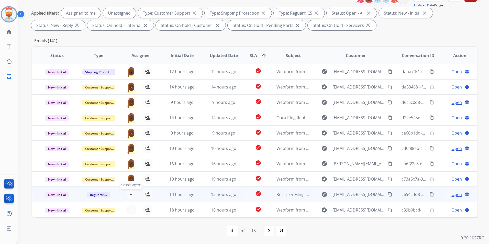
click at [130, 192] on span "+" at bounding box center [131, 194] width 2 height 6
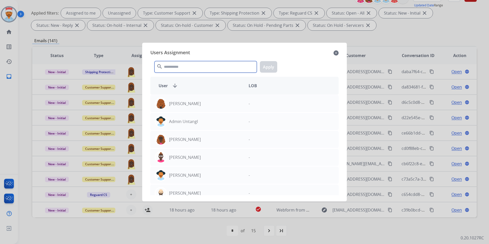
click at [180, 63] on input "text" at bounding box center [206, 67] width 102 height 12
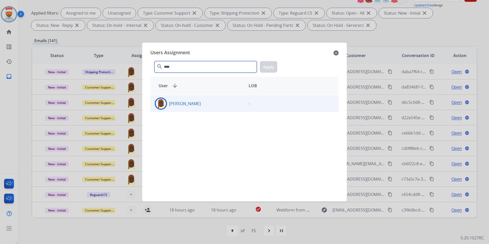
type input "****"
click at [214, 105] on div "[PERSON_NAME]" at bounding box center [198, 104] width 94 height 12
click at [267, 67] on button "Apply" at bounding box center [268, 67] width 17 height 12
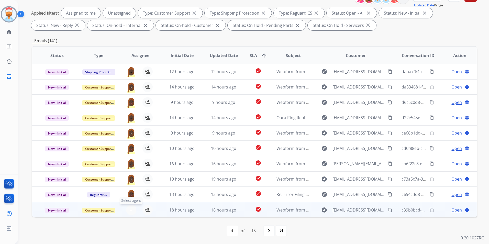
click at [126, 210] on button "+ Select agent" at bounding box center [131, 210] width 10 height 10
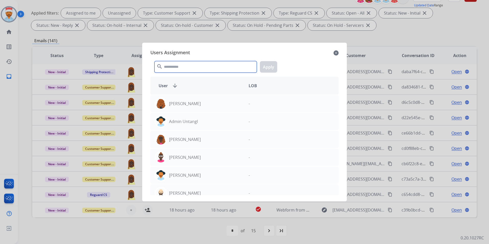
click at [194, 64] on input "text" at bounding box center [206, 67] width 102 height 12
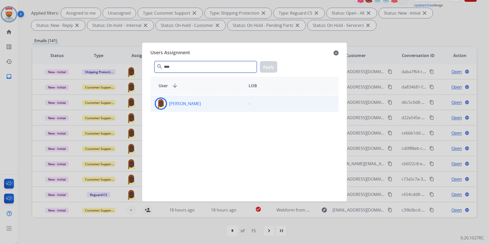
type input "****"
click at [206, 105] on div "[PERSON_NAME]" at bounding box center [198, 104] width 94 height 12
click at [277, 67] on button "Apply" at bounding box center [268, 67] width 17 height 12
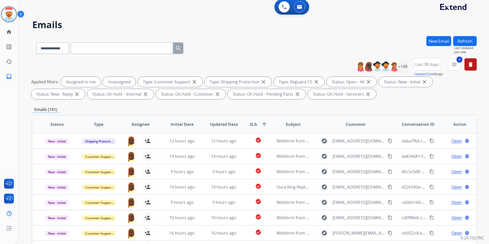
scroll to position [0, 0]
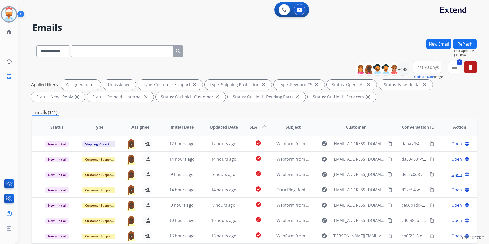
click at [469, 44] on button "Refresh" at bounding box center [466, 44] width 24 height 10
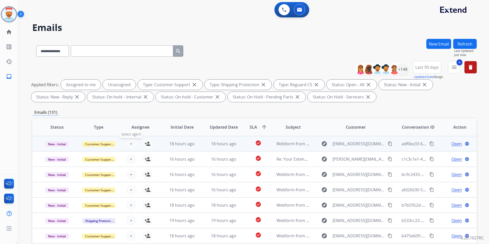
click at [130, 144] on span "+" at bounding box center [131, 144] width 2 height 6
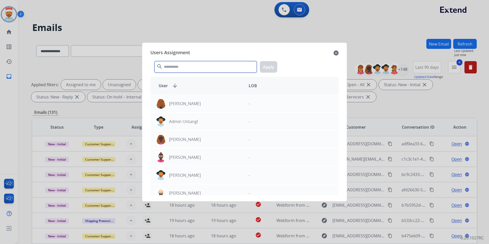
click at [184, 70] on input "text" at bounding box center [206, 67] width 102 height 12
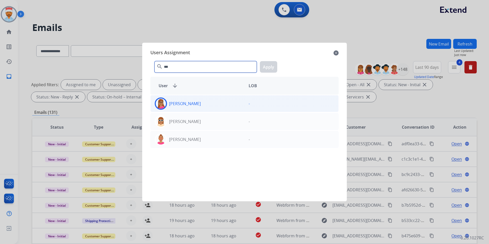
type input "***"
click at [175, 100] on div "[PERSON_NAME]" at bounding box center [198, 104] width 94 height 12
click at [267, 66] on button "Apply" at bounding box center [268, 67] width 17 height 12
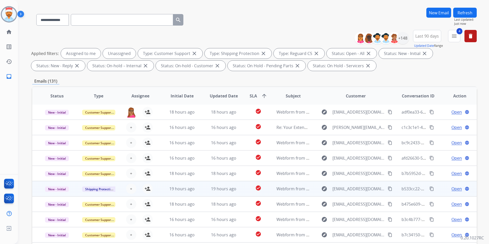
scroll to position [51, 0]
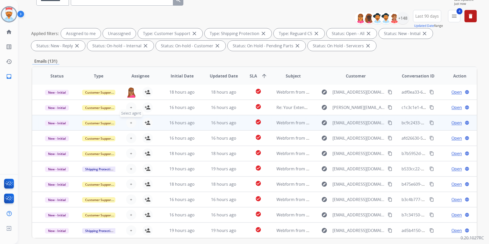
click at [130, 110] on table "Status Type Assignee Initial Date Updated Date SLA arrow_upward Subject Custome…" at bounding box center [254, 153] width 445 height 172
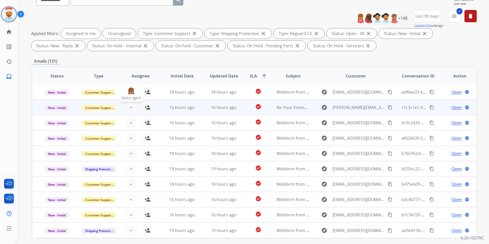
click at [130, 104] on button "+ Select agent" at bounding box center [131, 107] width 10 height 10
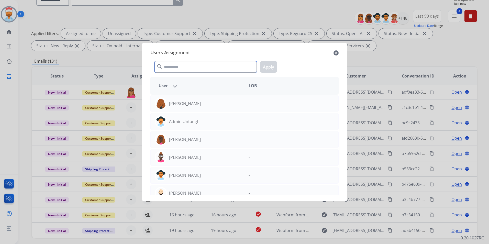
click at [183, 67] on input "text" at bounding box center [206, 67] width 102 height 12
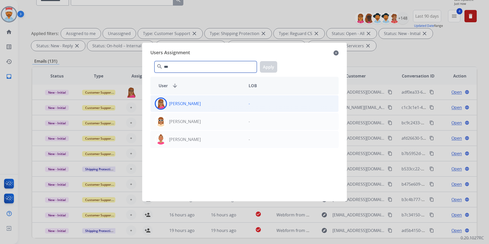
type input "***"
click at [203, 105] on div "[PERSON_NAME]" at bounding box center [198, 104] width 94 height 12
click at [270, 68] on button "Apply" at bounding box center [268, 67] width 17 height 12
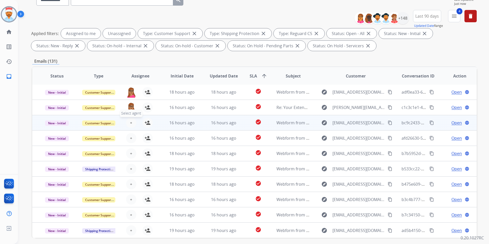
click at [128, 123] on button "+ Select agent" at bounding box center [131, 123] width 10 height 10
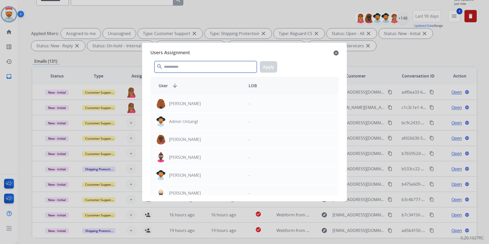
click at [182, 71] on input "text" at bounding box center [206, 67] width 102 height 12
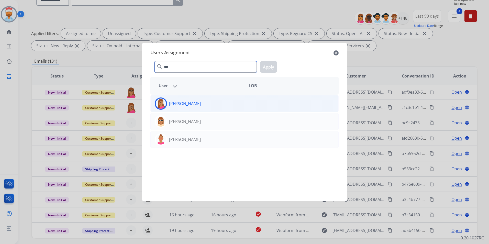
type input "***"
click at [192, 108] on div "[PERSON_NAME]" at bounding box center [198, 104] width 94 height 12
click at [270, 67] on button "Apply" at bounding box center [268, 67] width 17 height 12
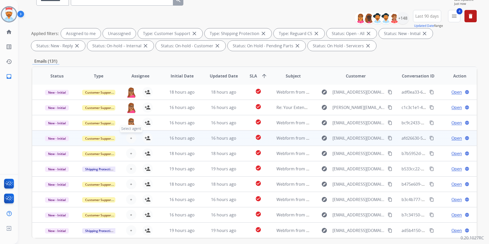
click at [132, 137] on button "+ Select agent" at bounding box center [131, 138] width 10 height 10
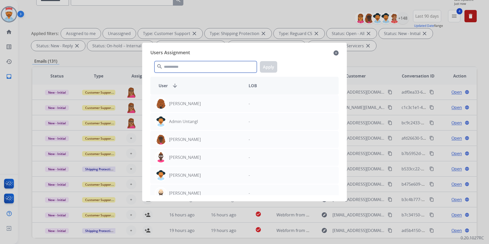
click at [182, 68] on input "text" at bounding box center [206, 67] width 102 height 12
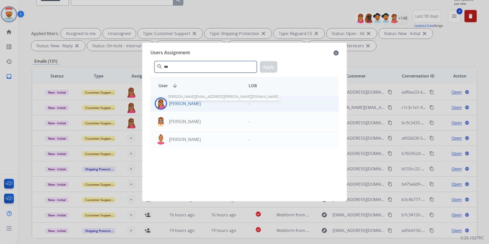
type input "***"
drag, startPoint x: 190, startPoint y: 104, endPoint x: 222, endPoint y: 92, distance: 33.9
click at [190, 104] on p "[PERSON_NAME]" at bounding box center [185, 104] width 32 height 6
drag, startPoint x: 272, startPoint y: 63, endPoint x: 238, endPoint y: 80, distance: 38.0
click at [272, 64] on button "Apply" at bounding box center [268, 67] width 17 height 12
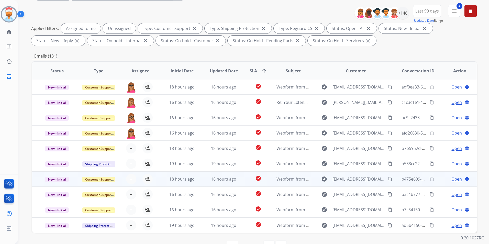
scroll to position [72, 0]
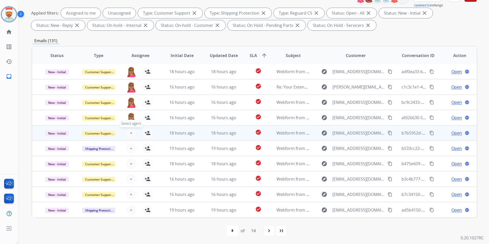
click at [131, 135] on span "+" at bounding box center [131, 133] width 2 height 6
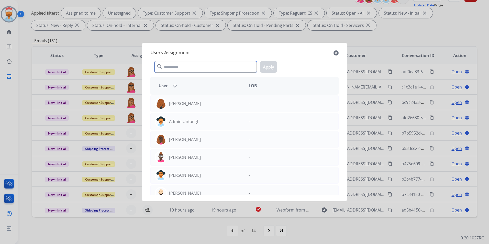
click at [182, 70] on input "text" at bounding box center [206, 67] width 102 height 12
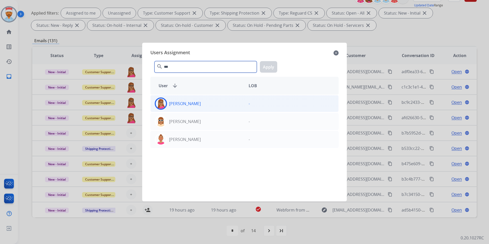
type input "***"
click at [194, 103] on p "[PERSON_NAME]" at bounding box center [185, 104] width 32 height 6
drag, startPoint x: 275, startPoint y: 68, endPoint x: 271, endPoint y: 68, distance: 3.6
click at [275, 68] on button "Apply" at bounding box center [268, 67] width 17 height 12
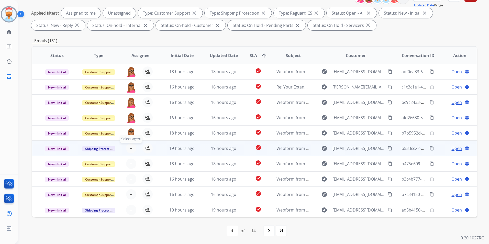
click at [131, 150] on span "+" at bounding box center [131, 148] width 2 height 6
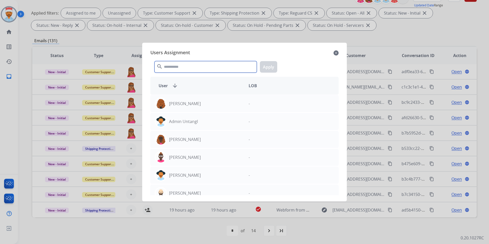
click at [191, 68] on input "text" at bounding box center [206, 67] width 102 height 12
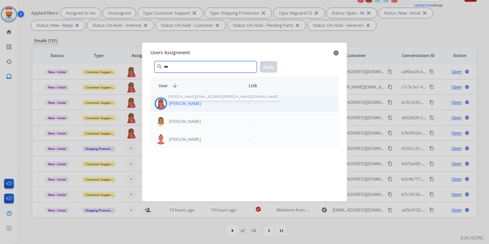
type input "***"
click at [191, 102] on p "[PERSON_NAME]" at bounding box center [185, 104] width 32 height 6
click at [274, 70] on button "Apply" at bounding box center [268, 67] width 17 height 12
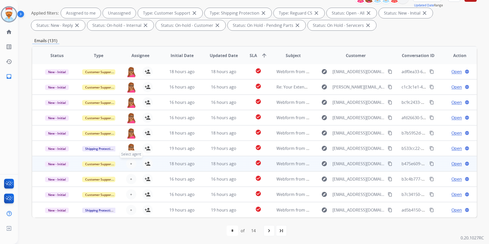
click at [129, 165] on button "+ Select agent" at bounding box center [131, 164] width 10 height 10
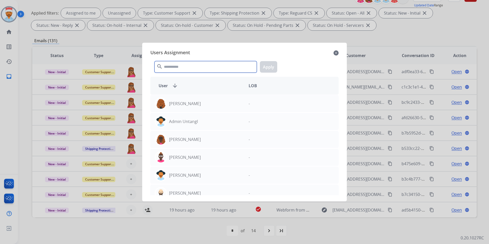
click at [198, 68] on input "text" at bounding box center [206, 67] width 102 height 12
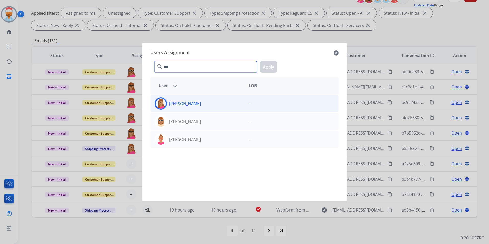
type input "***"
click at [179, 103] on p "[PERSON_NAME]" at bounding box center [185, 104] width 32 height 6
drag, startPoint x: 270, startPoint y: 67, endPoint x: 260, endPoint y: 87, distance: 22.0
click at [270, 67] on button "Apply" at bounding box center [268, 67] width 17 height 12
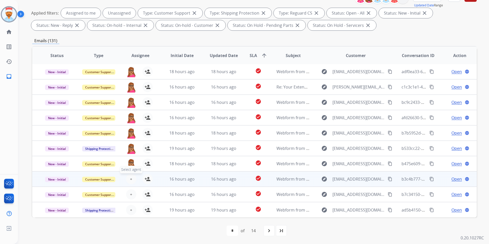
click at [132, 181] on button "+ Select agent" at bounding box center [131, 179] width 10 height 10
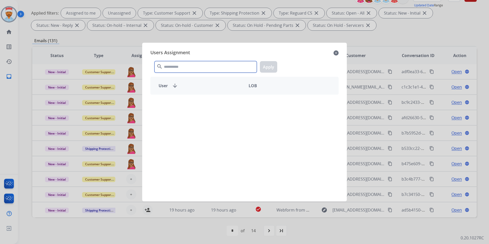
click at [205, 68] on input "text" at bounding box center [206, 67] width 102 height 12
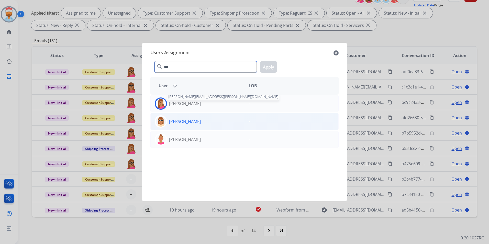
type input "***"
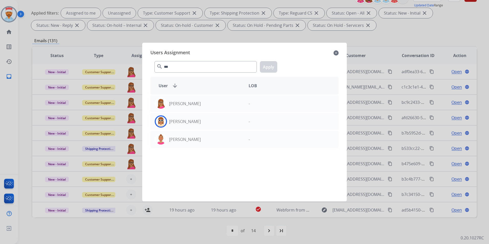
click at [192, 114] on div "[PERSON_NAME] -" at bounding box center [245, 121] width 188 height 17
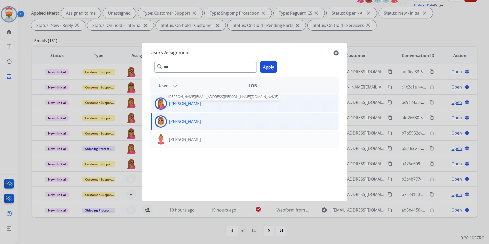
click at [193, 105] on p "[PERSON_NAME]" at bounding box center [185, 104] width 32 height 6
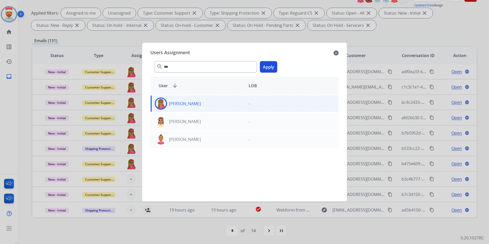
drag, startPoint x: 269, startPoint y: 69, endPoint x: 257, endPoint y: 90, distance: 24.4
click at [269, 69] on button "Apply" at bounding box center [268, 67] width 17 height 12
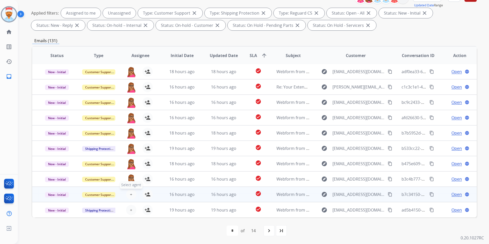
click at [129, 194] on button "+ Select agent" at bounding box center [131, 194] width 10 height 10
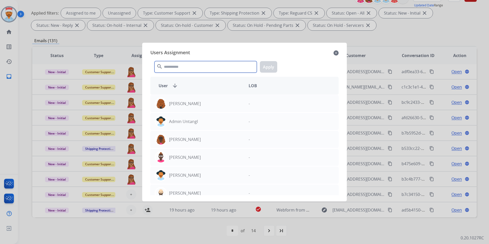
click at [202, 69] on input "text" at bounding box center [206, 67] width 102 height 12
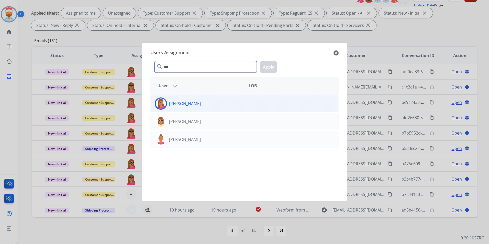
type input "***"
click at [192, 98] on div "[PERSON_NAME]" at bounding box center [198, 104] width 94 height 12
click at [270, 69] on button "Apply" at bounding box center [268, 67] width 17 height 12
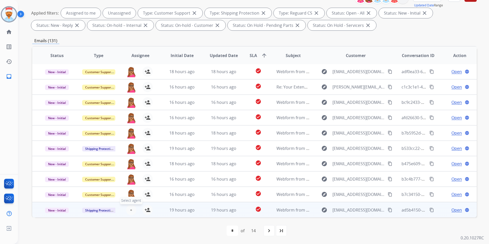
click at [127, 211] on button "+ Select agent" at bounding box center [131, 210] width 10 height 10
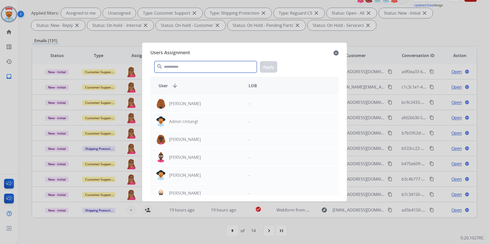
click at [193, 70] on input "text" at bounding box center [206, 67] width 102 height 12
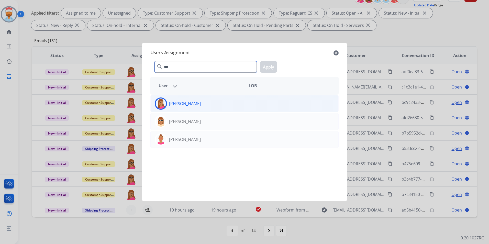
type input "***"
click at [205, 100] on div "[PERSON_NAME]" at bounding box center [198, 104] width 94 height 12
drag, startPoint x: 264, startPoint y: 69, endPoint x: 266, endPoint y: 72, distance: 3.5
click at [264, 69] on button "Apply" at bounding box center [268, 67] width 17 height 12
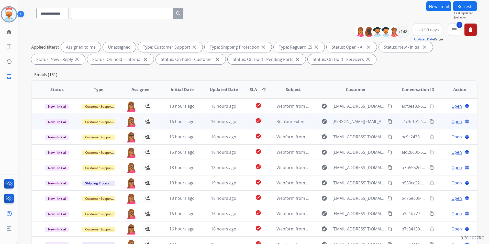
scroll to position [0, 0]
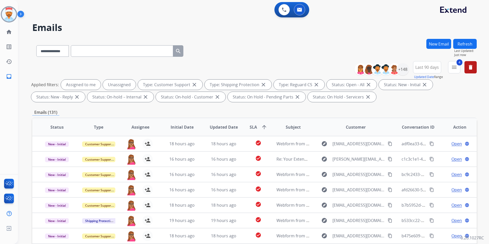
click at [468, 44] on button "Refresh" at bounding box center [466, 44] width 24 height 10
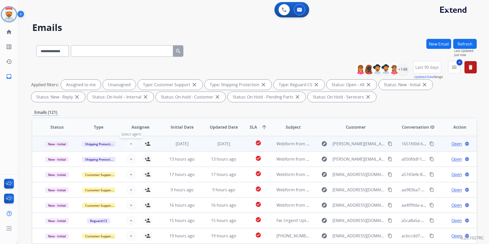
click at [130, 145] on span "+" at bounding box center [131, 144] width 2 height 6
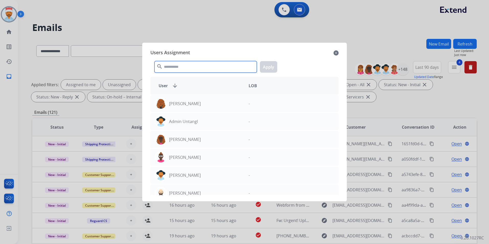
click at [175, 72] on input "text" at bounding box center [206, 67] width 102 height 12
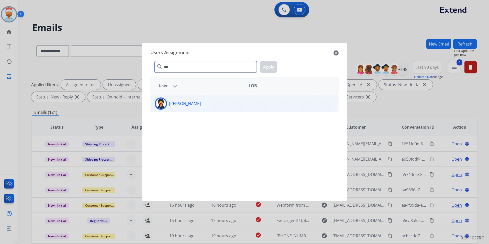
type input "***"
click at [181, 107] on div "[PERSON_NAME]" at bounding box center [198, 104] width 94 height 12
click at [270, 68] on button "Apply" at bounding box center [268, 67] width 17 height 12
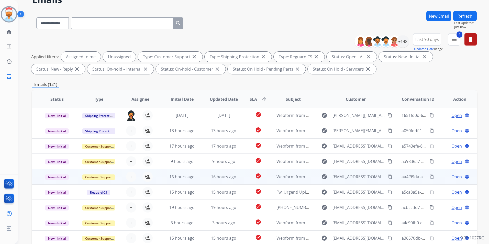
scroll to position [51, 0]
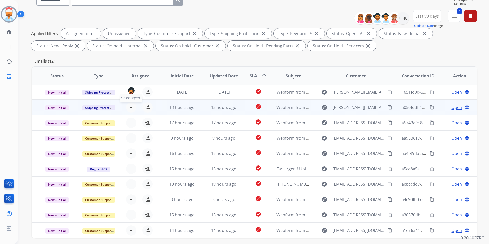
click at [130, 106] on span "+" at bounding box center [131, 107] width 2 height 6
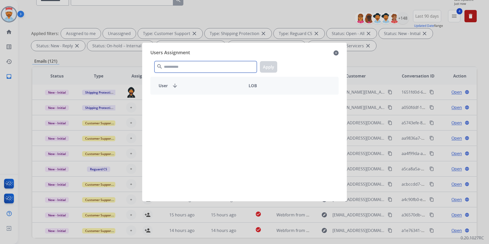
click at [180, 69] on input "text" at bounding box center [206, 67] width 102 height 12
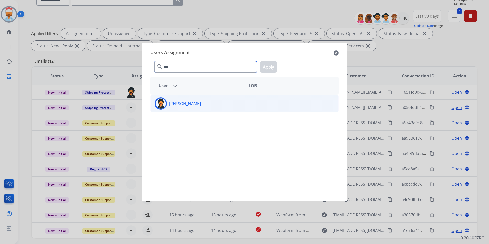
type input "***"
click at [190, 108] on div "[PERSON_NAME]" at bounding box center [198, 104] width 94 height 12
click at [275, 63] on button "Apply" at bounding box center [268, 67] width 17 height 12
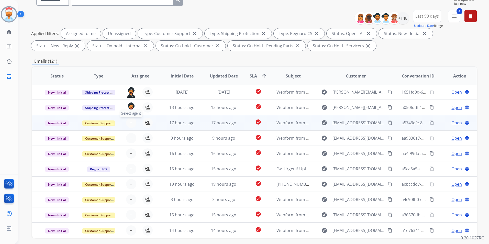
click at [135, 124] on div "+ Select agent person_add Assign to Me" at bounding box center [136, 123] width 33 height 10
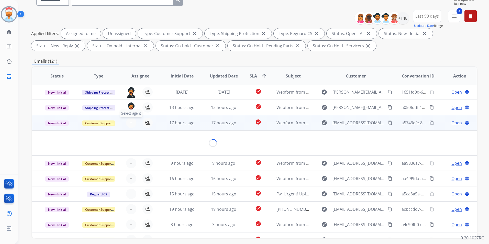
click at [133, 123] on div "+ Select agent person_add Assign to Me" at bounding box center [136, 123] width 41 height 14
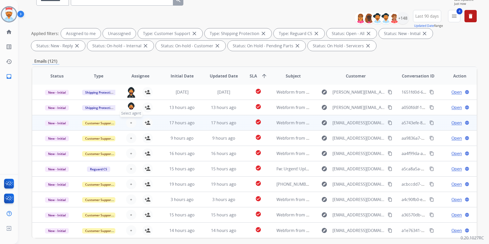
scroll to position [1, 0]
click at [130, 121] on span "+" at bounding box center [131, 123] width 2 height 6
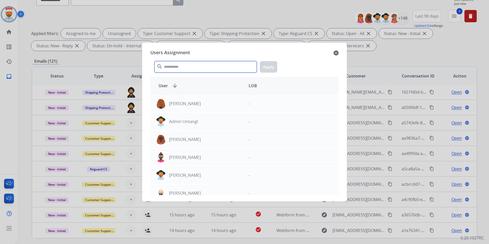
click at [187, 68] on input "text" at bounding box center [206, 67] width 102 height 12
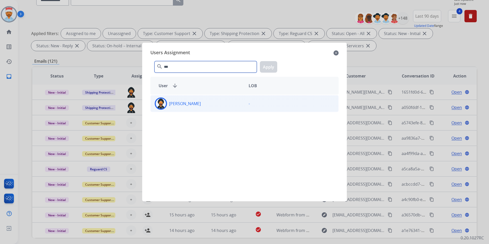
type input "***"
click at [193, 100] on div "[PERSON_NAME]" at bounding box center [198, 104] width 94 height 12
click at [272, 67] on button "Apply" at bounding box center [268, 67] width 17 height 12
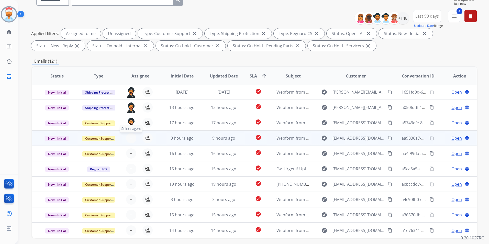
click at [131, 137] on span "+" at bounding box center [131, 138] width 2 height 6
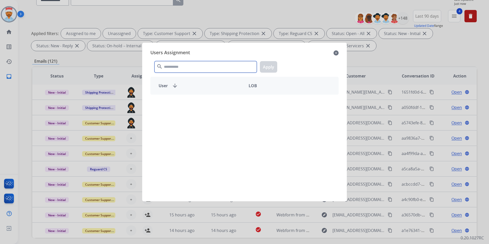
click at [182, 70] on input "text" at bounding box center [206, 67] width 102 height 12
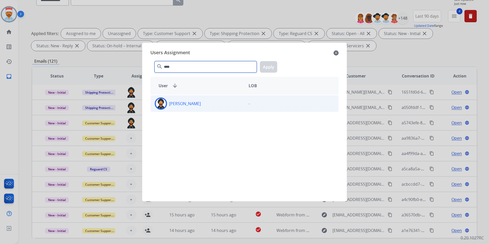
type input "****"
click at [196, 106] on div "[PERSON_NAME]" at bounding box center [198, 104] width 94 height 12
click at [274, 63] on button "Apply" at bounding box center [268, 67] width 17 height 12
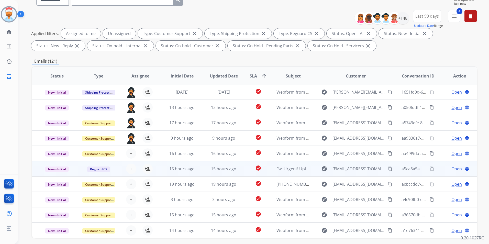
scroll to position [72, 0]
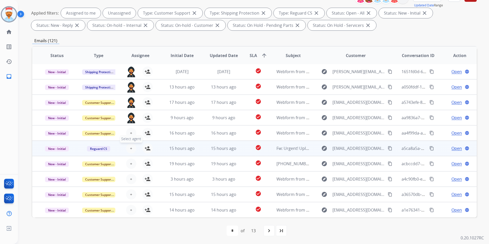
click at [131, 138] on span "Select agent" at bounding box center [131, 139] width 23 height 8
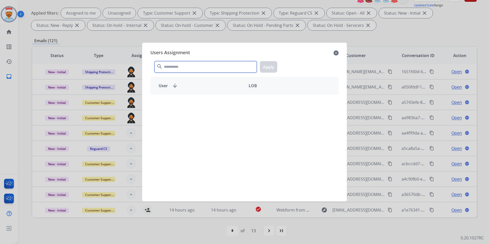
click at [179, 69] on input "text" at bounding box center [206, 67] width 102 height 12
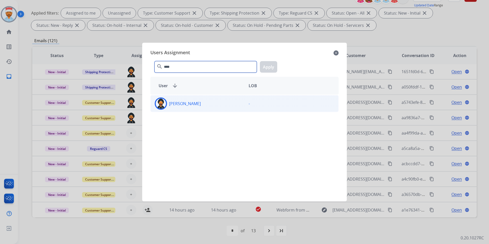
type input "****"
click at [177, 108] on div "[PERSON_NAME]" at bounding box center [198, 104] width 94 height 12
click at [281, 63] on div "**** search Apply" at bounding box center [245, 66] width 188 height 18
click at [267, 65] on button "Apply" at bounding box center [268, 67] width 17 height 12
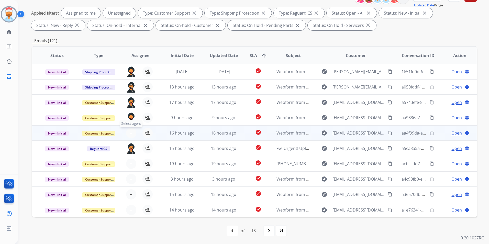
click at [133, 131] on button "+ Select agent" at bounding box center [131, 133] width 10 height 10
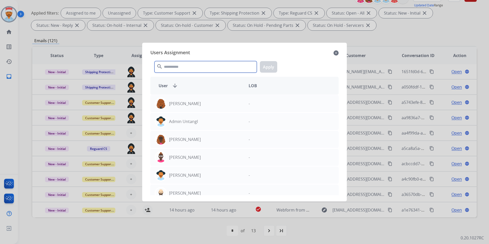
click at [180, 70] on input "text" at bounding box center [206, 67] width 102 height 12
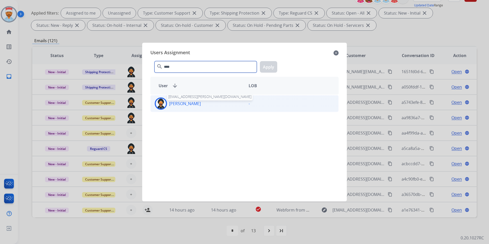
type input "****"
click at [179, 101] on p "[PERSON_NAME]" at bounding box center [185, 104] width 32 height 6
drag, startPoint x: 179, startPoint y: 101, endPoint x: 268, endPoint y: 80, distance: 91.0
click at [269, 70] on button "Apply" at bounding box center [268, 67] width 17 height 12
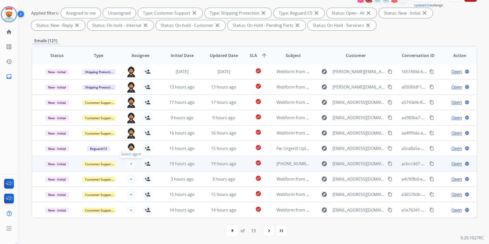
click at [130, 167] on span "+" at bounding box center [131, 164] width 2 height 6
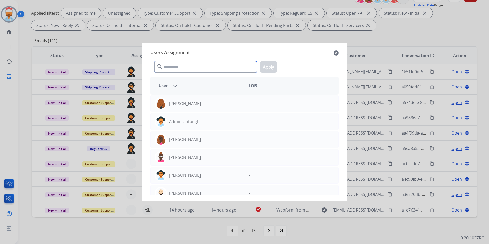
click at [177, 68] on input "text" at bounding box center [206, 67] width 102 height 12
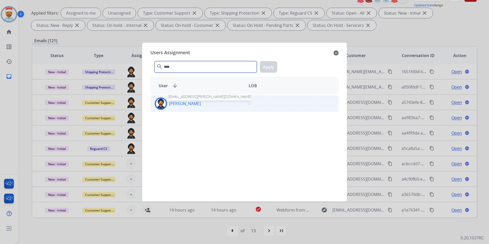
type input "****"
click at [188, 104] on p "[PERSON_NAME]" at bounding box center [185, 104] width 32 height 6
click at [267, 62] on button "Apply" at bounding box center [268, 67] width 17 height 12
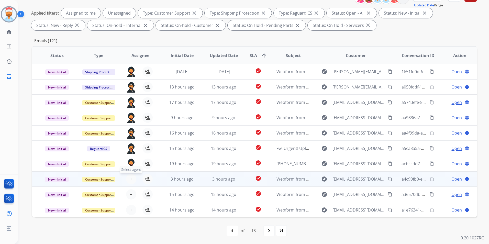
click at [130, 178] on span "+" at bounding box center [131, 179] width 2 height 6
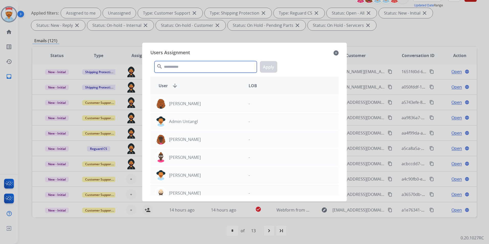
click at [184, 63] on input "text" at bounding box center [206, 67] width 102 height 12
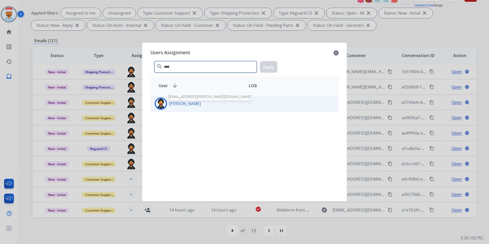
type input "****"
drag, startPoint x: 184, startPoint y: 106, endPoint x: 200, endPoint y: 101, distance: 16.8
click at [185, 106] on p "[PERSON_NAME]" at bounding box center [185, 104] width 32 height 6
click at [265, 69] on button "Apply" at bounding box center [268, 67] width 17 height 12
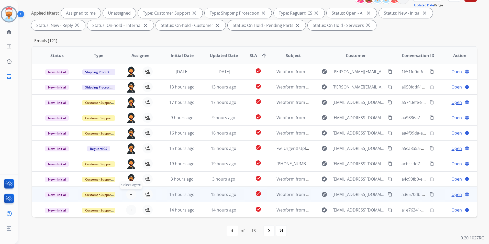
click at [127, 195] on button "+ Select agent" at bounding box center [131, 194] width 10 height 10
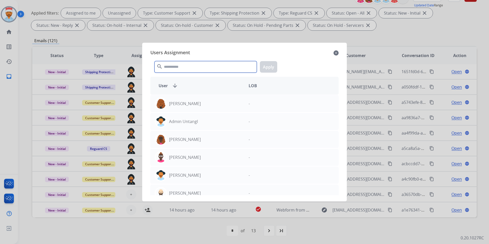
click at [174, 69] on input "text" at bounding box center [206, 67] width 102 height 12
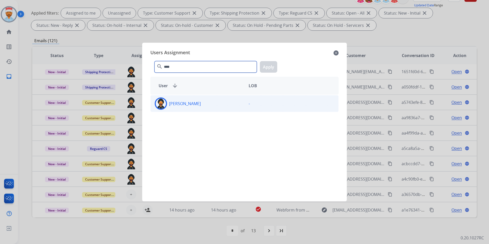
type input "****"
drag, startPoint x: 167, startPoint y: 99, endPoint x: 170, endPoint y: 97, distance: 3.4
click at [168, 99] on div "[PERSON_NAME]" at bounding box center [198, 104] width 94 height 12
click at [267, 66] on button "Apply" at bounding box center [268, 67] width 17 height 12
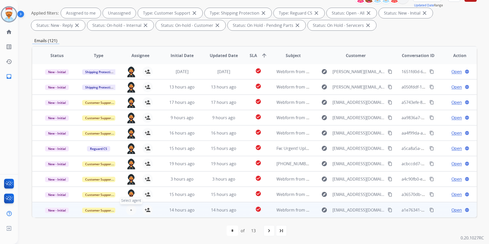
click at [128, 209] on button "+ Select agent" at bounding box center [131, 210] width 10 height 10
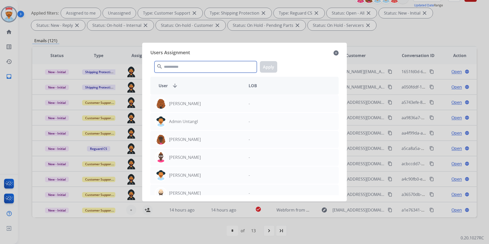
click at [185, 67] on input "text" at bounding box center [206, 67] width 102 height 12
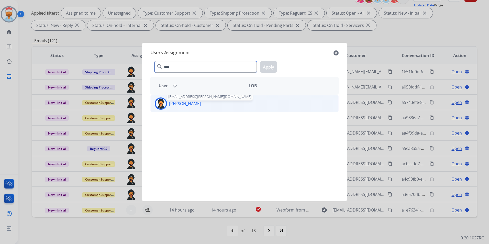
type input "****"
click at [179, 108] on div "[PERSON_NAME] [EMAIL_ADDRESS][PERSON_NAME][DOMAIN_NAME]" at bounding box center [198, 104] width 94 height 12
click at [266, 63] on button "Apply" at bounding box center [268, 67] width 17 height 12
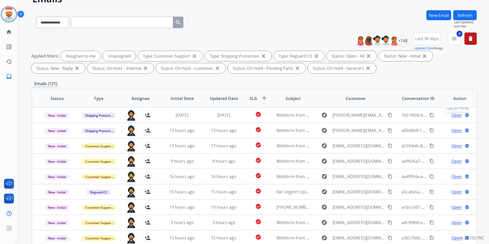
scroll to position [20, 0]
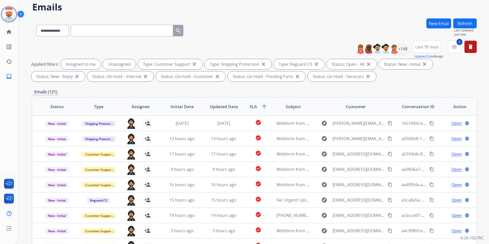
click at [465, 21] on button "Refresh" at bounding box center [466, 23] width 24 height 10
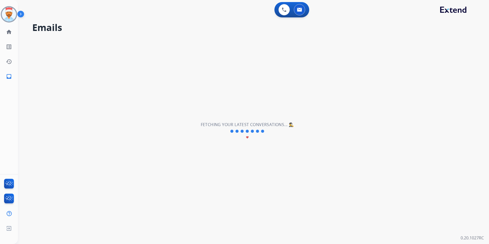
scroll to position [0, 0]
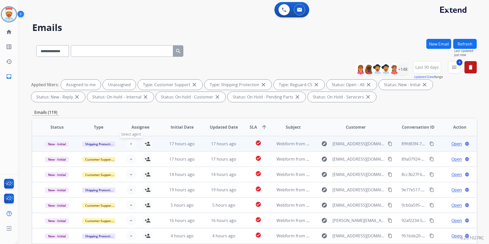
click at [132, 144] on button "+ Select agent" at bounding box center [131, 144] width 10 height 10
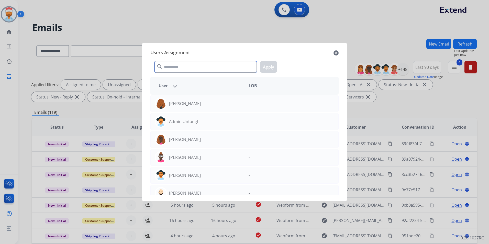
click at [187, 71] on input "text" at bounding box center [206, 67] width 102 height 12
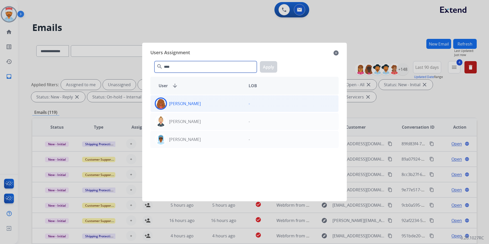
type input "****"
click at [210, 102] on div "[PERSON_NAME]" at bounding box center [198, 104] width 94 height 12
drag, startPoint x: 273, startPoint y: 62, endPoint x: 261, endPoint y: 82, distance: 22.9
click at [272, 62] on button "Apply" at bounding box center [268, 67] width 17 height 12
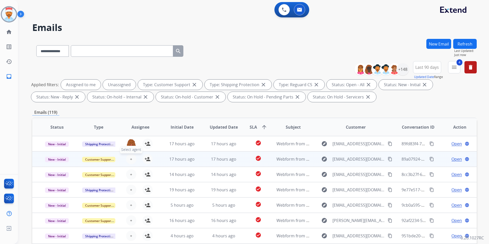
click at [130, 162] on span "+" at bounding box center [131, 159] width 2 height 6
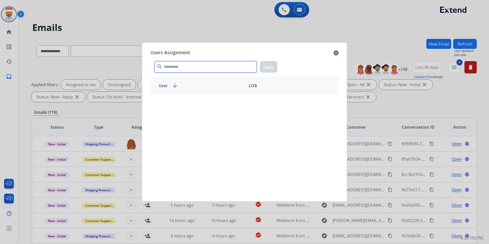
click at [191, 68] on input "text" at bounding box center [206, 67] width 102 height 12
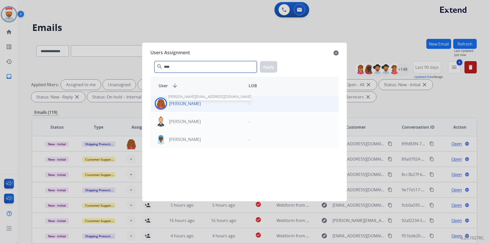
type input "****"
click at [184, 102] on p "[PERSON_NAME]" at bounding box center [185, 104] width 32 height 6
click at [268, 63] on button "Apply" at bounding box center [268, 67] width 17 height 12
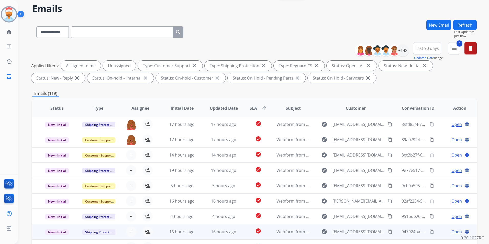
scroll to position [72, 0]
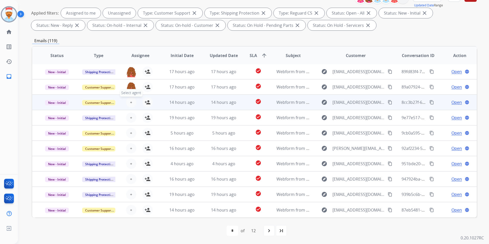
click at [130, 101] on span "+" at bounding box center [131, 102] width 2 height 6
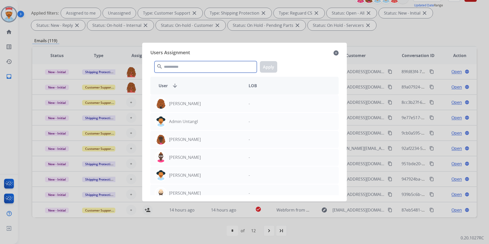
click at [194, 67] on input "text" at bounding box center [206, 67] width 102 height 12
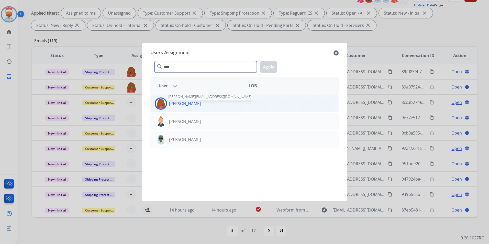
type input "****"
click at [192, 104] on p "[PERSON_NAME]" at bounding box center [185, 104] width 32 height 6
click at [273, 66] on button "Apply" at bounding box center [268, 67] width 17 height 12
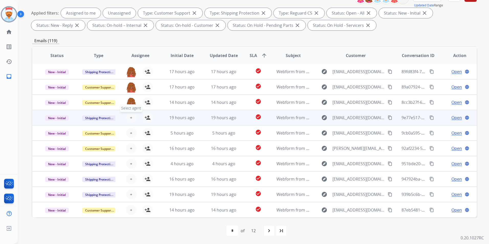
click at [130, 116] on span "+" at bounding box center [131, 118] width 2 height 6
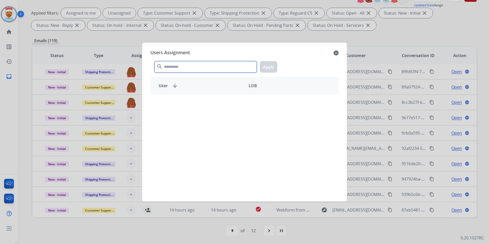
click at [179, 70] on input "text" at bounding box center [206, 67] width 102 height 12
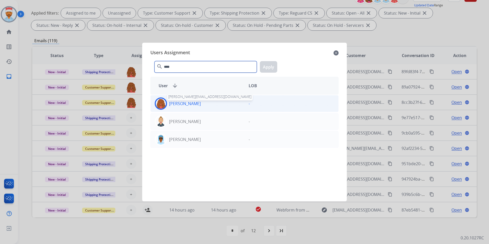
type input "****"
click at [193, 103] on p "[PERSON_NAME]" at bounding box center [185, 104] width 32 height 6
click at [265, 67] on button "Apply" at bounding box center [268, 67] width 17 height 12
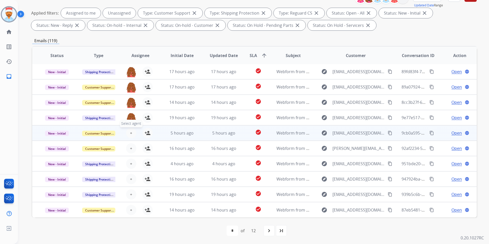
click at [130, 132] on span "+" at bounding box center [131, 133] width 2 height 6
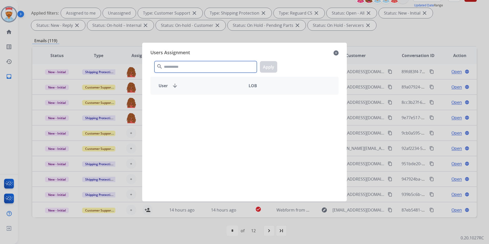
click at [177, 71] on input "text" at bounding box center [206, 67] width 102 height 12
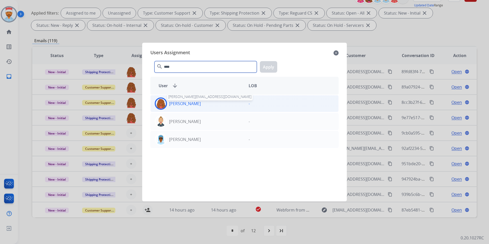
type input "****"
click at [186, 104] on p "[PERSON_NAME]" at bounding box center [185, 104] width 32 height 6
drag, startPoint x: 268, startPoint y: 68, endPoint x: 250, endPoint y: 100, distance: 36.7
click at [268, 68] on button "Apply" at bounding box center [268, 67] width 17 height 12
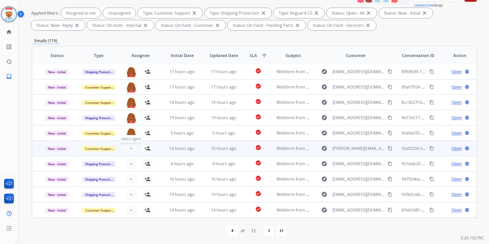
click at [128, 149] on button "+ Select agent" at bounding box center [131, 148] width 10 height 10
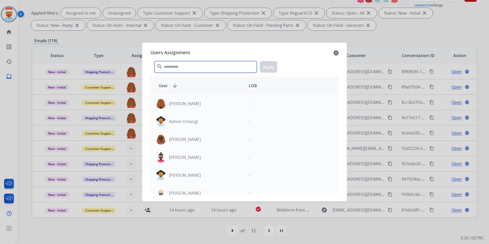
click at [181, 67] on input "text" at bounding box center [206, 67] width 102 height 12
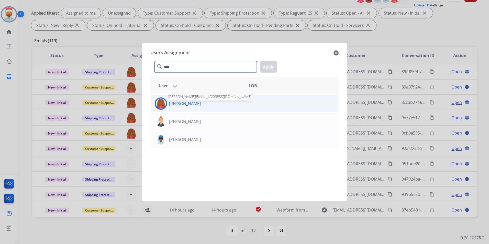
type input "****"
click at [179, 104] on p "[PERSON_NAME]" at bounding box center [185, 104] width 32 height 6
click at [265, 69] on button "Apply" at bounding box center [268, 67] width 17 height 12
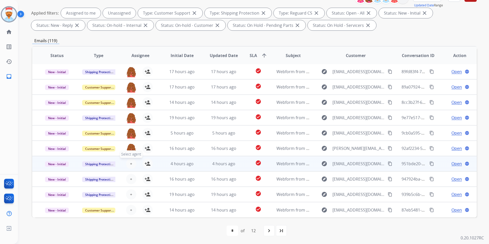
click at [130, 166] on span "+" at bounding box center [131, 164] width 2 height 6
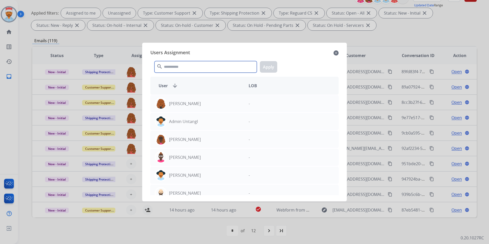
click at [187, 70] on input "text" at bounding box center [206, 67] width 102 height 12
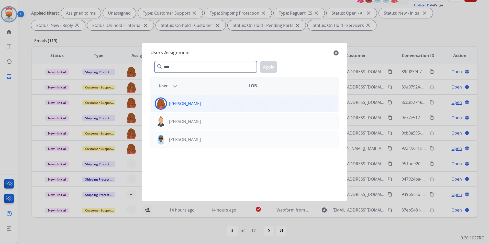
type input "****"
click at [193, 100] on div "[PERSON_NAME]" at bounding box center [198, 104] width 94 height 12
click at [267, 63] on button "Apply" at bounding box center [268, 67] width 17 height 12
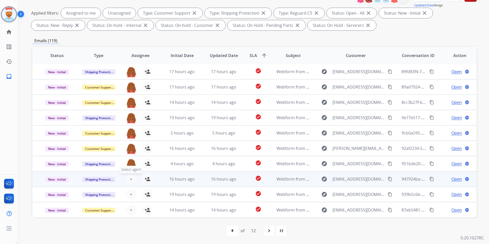
click at [131, 179] on span "+" at bounding box center [131, 179] width 2 height 6
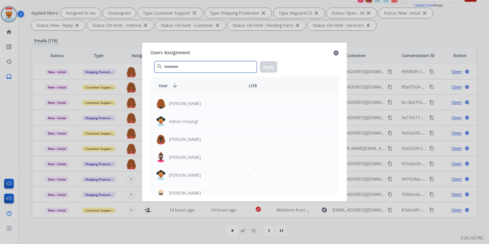
click at [184, 65] on input "text" at bounding box center [206, 67] width 102 height 12
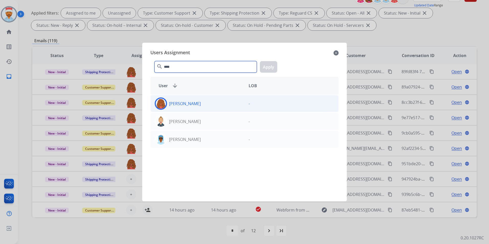
type input "****"
click at [183, 107] on div "[PERSON_NAME]" at bounding box center [198, 104] width 94 height 12
click at [268, 68] on button "Apply" at bounding box center [268, 67] width 17 height 12
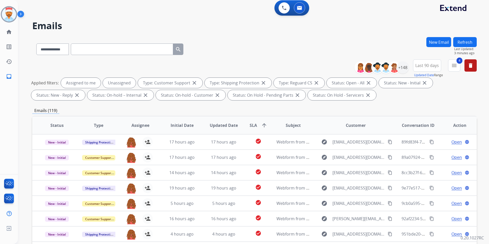
scroll to position [0, 0]
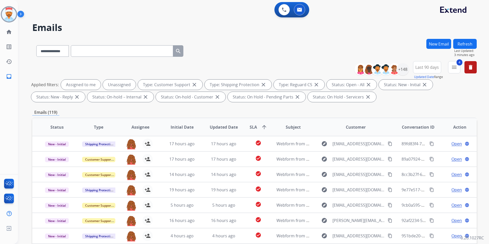
click at [465, 44] on button "Refresh" at bounding box center [466, 44] width 24 height 10
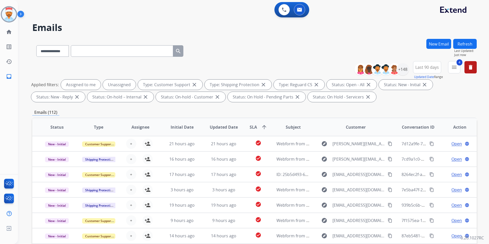
scroll to position [1, 0]
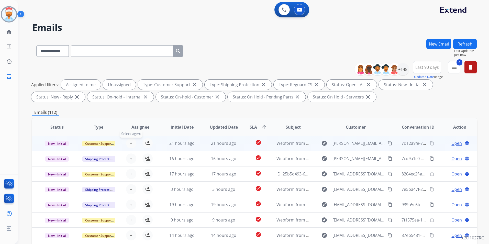
click at [128, 141] on button "+ Select agent" at bounding box center [131, 143] width 10 height 10
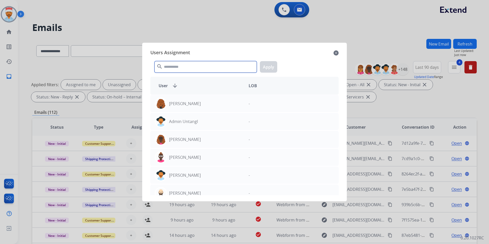
click at [171, 67] on input "text" at bounding box center [206, 67] width 102 height 12
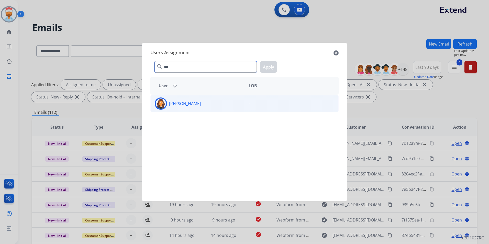
type input "***"
click at [186, 103] on p "[PERSON_NAME]" at bounding box center [185, 104] width 32 height 6
click at [269, 69] on button "Apply" at bounding box center [268, 67] width 17 height 12
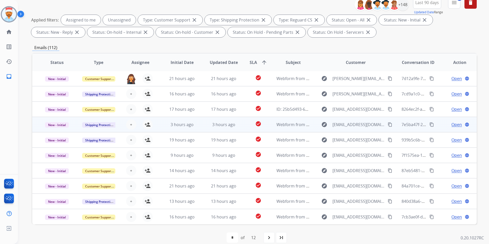
scroll to position [72, 0]
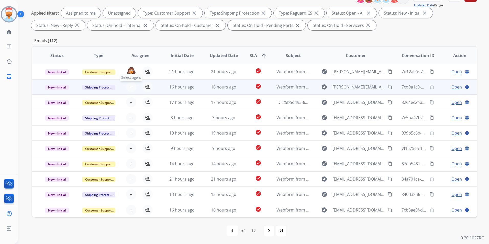
click at [131, 87] on span "+" at bounding box center [131, 87] width 2 height 6
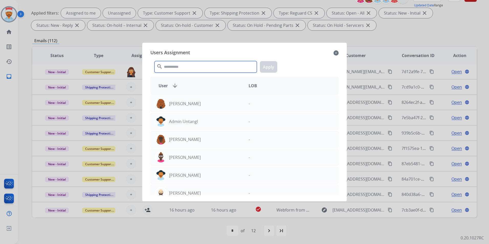
drag, startPoint x: 170, startPoint y: 67, endPoint x: 173, endPoint y: 70, distance: 4.6
click at [171, 67] on input "text" at bounding box center [206, 67] width 102 height 12
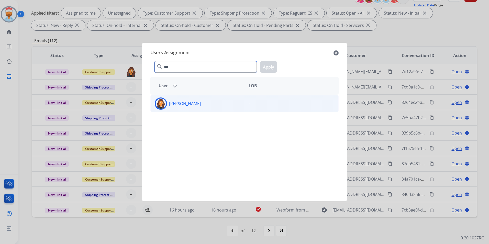
type input "***"
click at [181, 103] on p "[PERSON_NAME]" at bounding box center [185, 104] width 32 height 6
click at [272, 69] on button "Apply" at bounding box center [268, 67] width 17 height 12
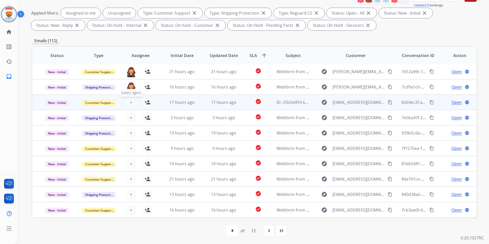
click at [131, 102] on button "+ Select agent" at bounding box center [131, 102] width 10 height 10
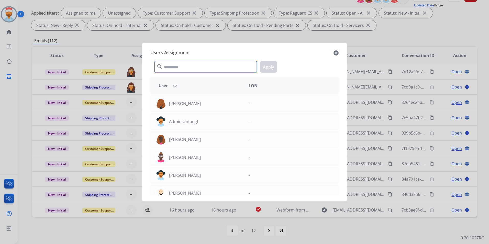
click at [178, 67] on input "text" at bounding box center [206, 67] width 102 height 12
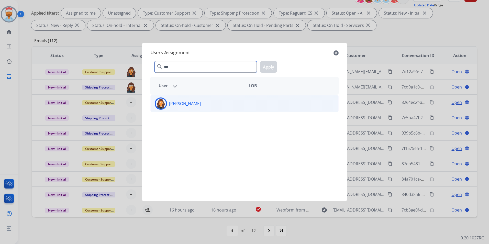
type input "***"
click at [173, 100] on div "[PERSON_NAME]" at bounding box center [198, 104] width 94 height 12
click at [267, 69] on button "Apply" at bounding box center [268, 67] width 17 height 12
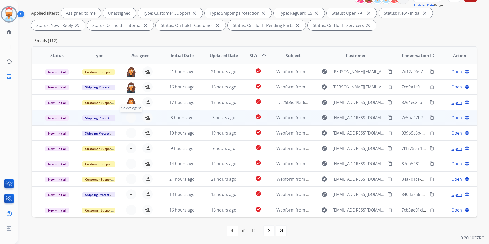
click at [127, 116] on button "+ Select agent" at bounding box center [131, 118] width 10 height 10
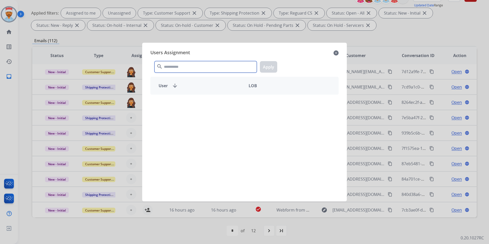
click at [196, 67] on input "text" at bounding box center [206, 67] width 102 height 12
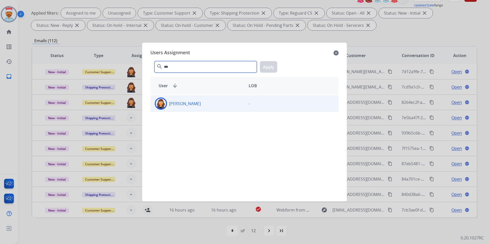
type input "***"
click at [181, 100] on div "[PERSON_NAME]" at bounding box center [198, 104] width 94 height 12
drag, startPoint x: 181, startPoint y: 100, endPoint x: 251, endPoint y: 72, distance: 75.3
click at [272, 65] on button "Apply" at bounding box center [268, 67] width 17 height 12
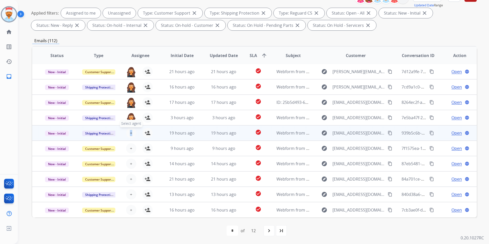
click at [130, 132] on div "+ Select agent person_add Assign to Me" at bounding box center [136, 133] width 41 height 14
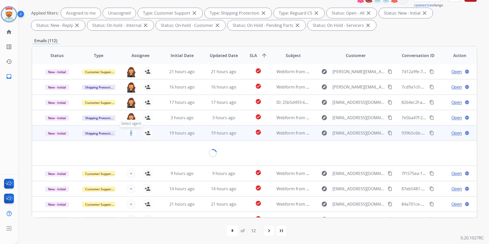
click at [130, 131] on span "+" at bounding box center [131, 133] width 2 height 6
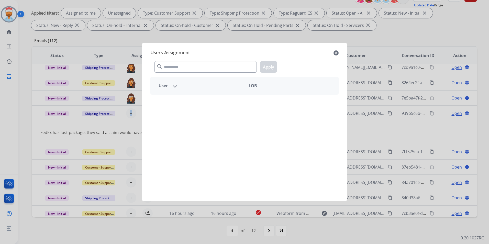
scroll to position [24, 0]
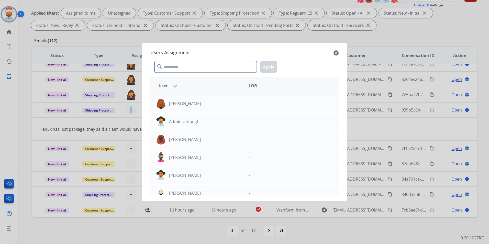
click at [183, 63] on input "text" at bounding box center [206, 67] width 102 height 12
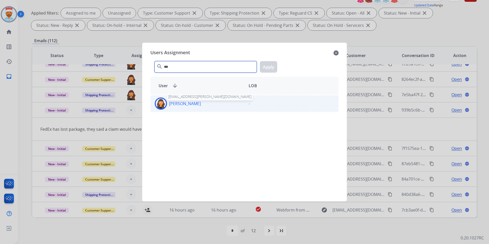
type input "***"
drag, startPoint x: 178, startPoint y: 103, endPoint x: 242, endPoint y: 89, distance: 66.1
click at [178, 103] on p "[PERSON_NAME]" at bounding box center [185, 104] width 32 height 6
drag, startPoint x: 273, startPoint y: 67, endPoint x: 261, endPoint y: 70, distance: 12.1
click at [272, 67] on button "Apply" at bounding box center [268, 67] width 17 height 12
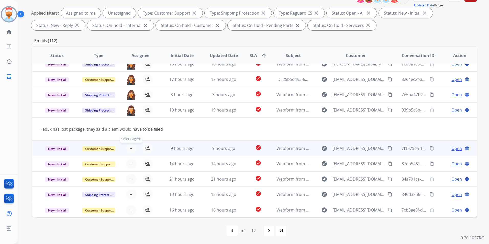
click at [132, 150] on button "+ Select agent" at bounding box center [131, 148] width 10 height 10
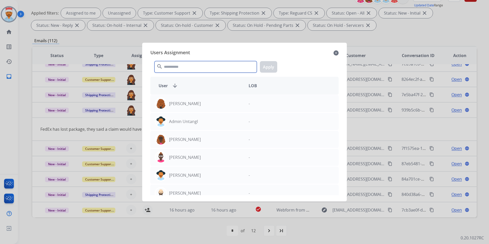
click at [174, 71] on input "text" at bounding box center [206, 67] width 102 height 12
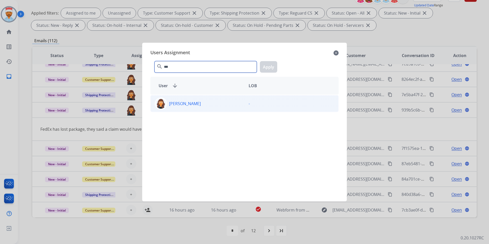
type input "***"
click at [182, 104] on p "[PERSON_NAME]" at bounding box center [185, 104] width 32 height 6
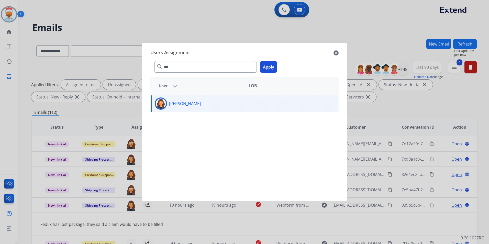
select select "**********"
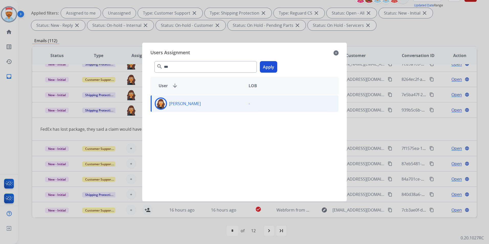
drag, startPoint x: 285, startPoint y: 62, endPoint x: 277, endPoint y: 65, distance: 8.3
click at [284, 62] on div "*** search Apply" at bounding box center [245, 66] width 188 height 18
click at [272, 66] on button "Apply" at bounding box center [268, 67] width 17 height 12
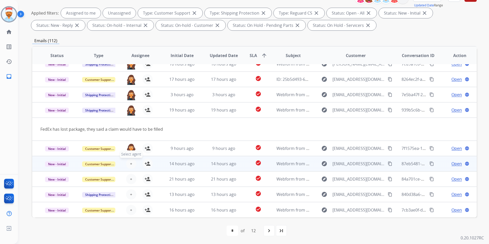
click at [130, 163] on span "+" at bounding box center [131, 164] width 2 height 6
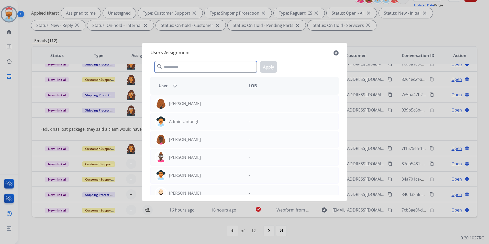
click at [184, 68] on input "text" at bounding box center [206, 67] width 102 height 12
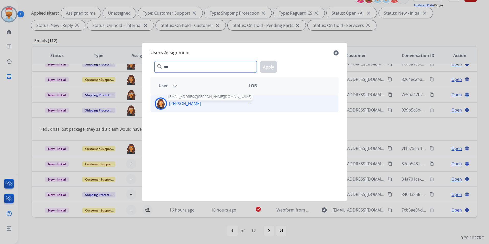
type input "***"
click at [175, 103] on p "[PERSON_NAME]" at bounding box center [185, 104] width 32 height 6
drag, startPoint x: 175, startPoint y: 103, endPoint x: 260, endPoint y: 68, distance: 92.3
click at [260, 68] on div "*** search Apply" at bounding box center [245, 66] width 188 height 18
click at [266, 69] on button "Apply" at bounding box center [268, 67] width 17 height 12
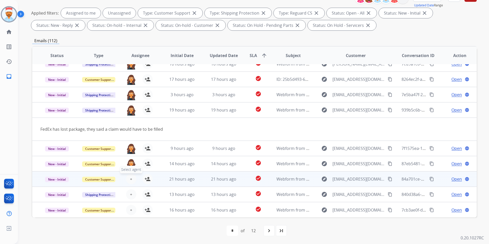
click at [130, 181] on span "+" at bounding box center [131, 179] width 2 height 6
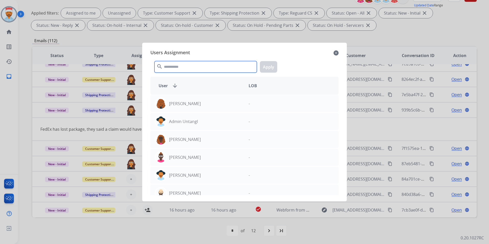
drag, startPoint x: 187, startPoint y: 65, endPoint x: 186, endPoint y: 67, distance: 3.0
click at [186, 67] on input "text" at bounding box center [206, 67] width 102 height 12
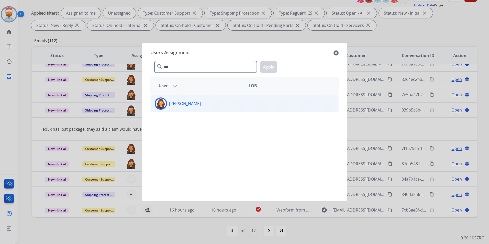
type input "***"
drag, startPoint x: 182, startPoint y: 108, endPoint x: 199, endPoint y: 107, distance: 17.2
click at [183, 107] on div "[PERSON_NAME]" at bounding box center [198, 104] width 94 height 12
click at [270, 69] on button "Apply" at bounding box center [268, 67] width 17 height 12
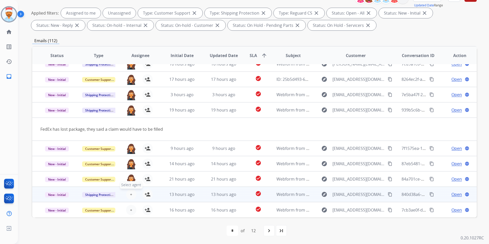
click at [130, 194] on span "+" at bounding box center [131, 194] width 2 height 6
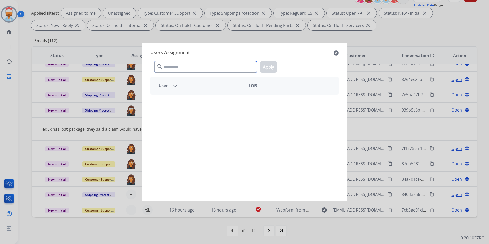
click at [196, 64] on input "text" at bounding box center [206, 67] width 102 height 12
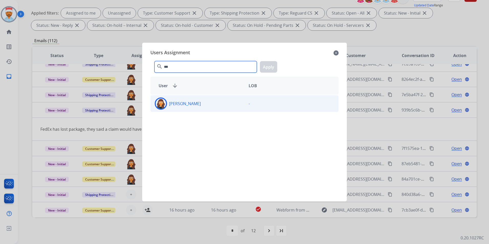
type input "***"
drag, startPoint x: 190, startPoint y: 110, endPoint x: 194, endPoint y: 109, distance: 4.0
click at [190, 110] on div "[PERSON_NAME]" at bounding box center [198, 104] width 94 height 12
drag, startPoint x: 268, startPoint y: 69, endPoint x: 264, endPoint y: 72, distance: 5.2
click at [268, 69] on button "Apply" at bounding box center [268, 67] width 17 height 12
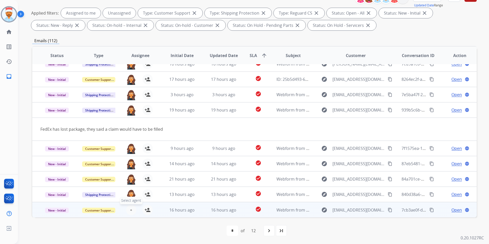
click at [133, 210] on button "+ Select agent" at bounding box center [131, 210] width 10 height 10
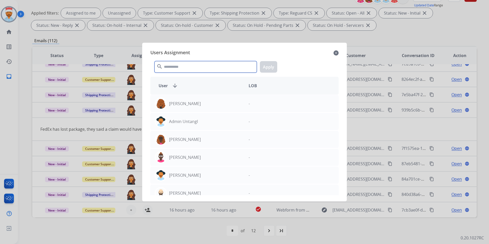
click at [187, 68] on input "text" at bounding box center [206, 67] width 102 height 12
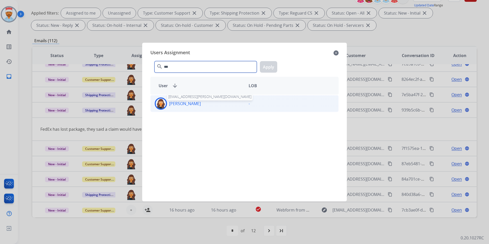
type input "***"
click at [190, 106] on p "[PERSON_NAME]" at bounding box center [185, 104] width 32 height 6
click at [268, 70] on button "Apply" at bounding box center [268, 67] width 17 height 12
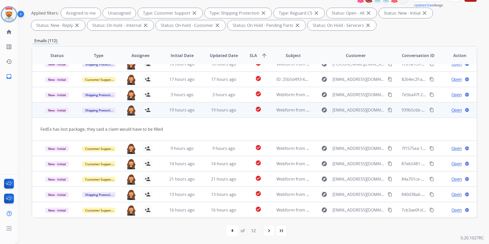
click at [159, 112] on td "19 hours ago" at bounding box center [178, 109] width 42 height 15
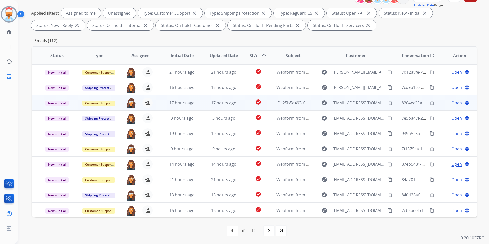
scroll to position [0, 0]
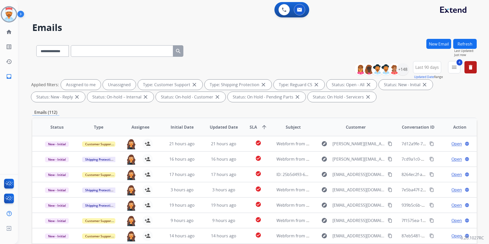
click at [468, 46] on button "Refresh" at bounding box center [466, 44] width 24 height 10
